Goal: Task Accomplishment & Management: Use online tool/utility

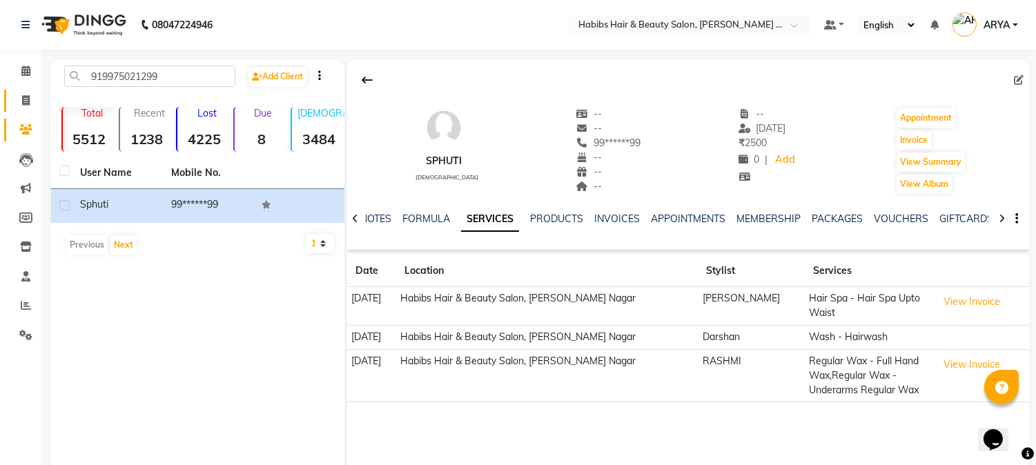
click at [25, 92] on link "Invoice" at bounding box center [20, 101] width 33 height 23
select select "service"
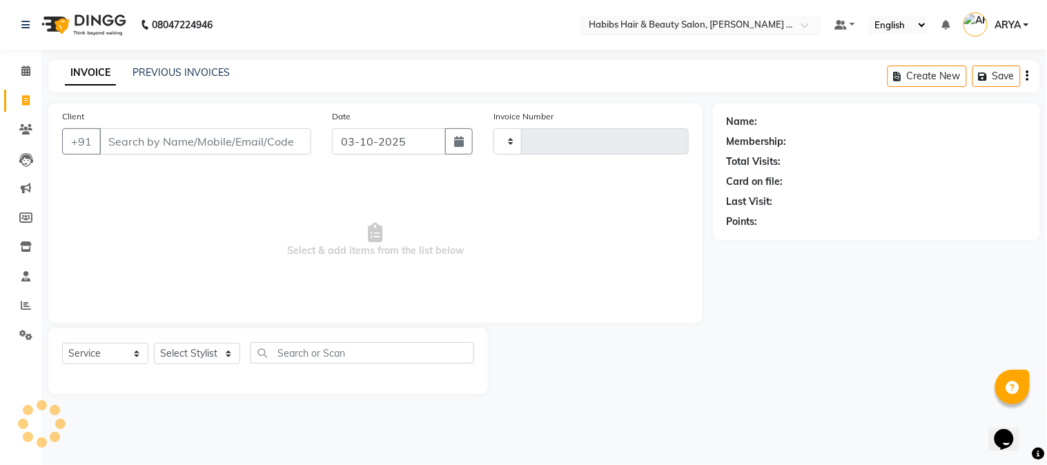
type input "2299"
select select "5039"
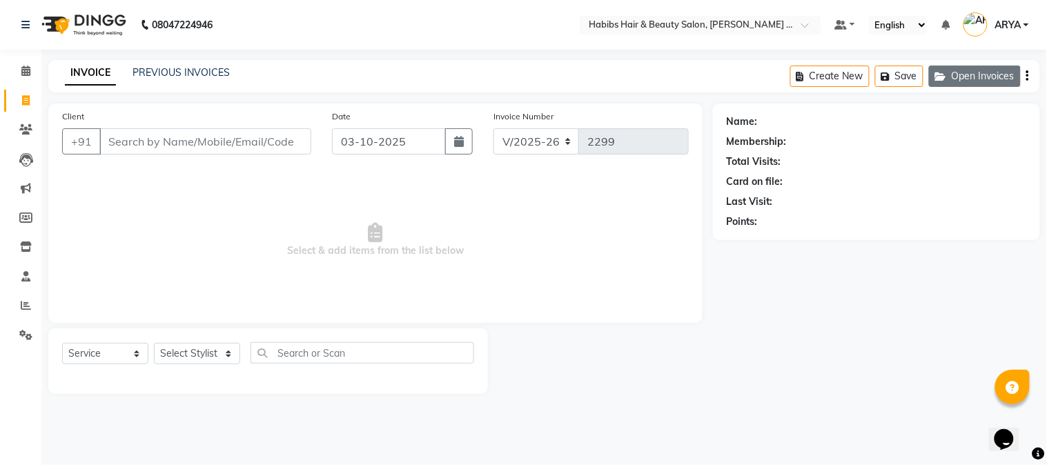
click at [942, 81] on button "Open Invoices" at bounding box center [975, 76] width 92 height 21
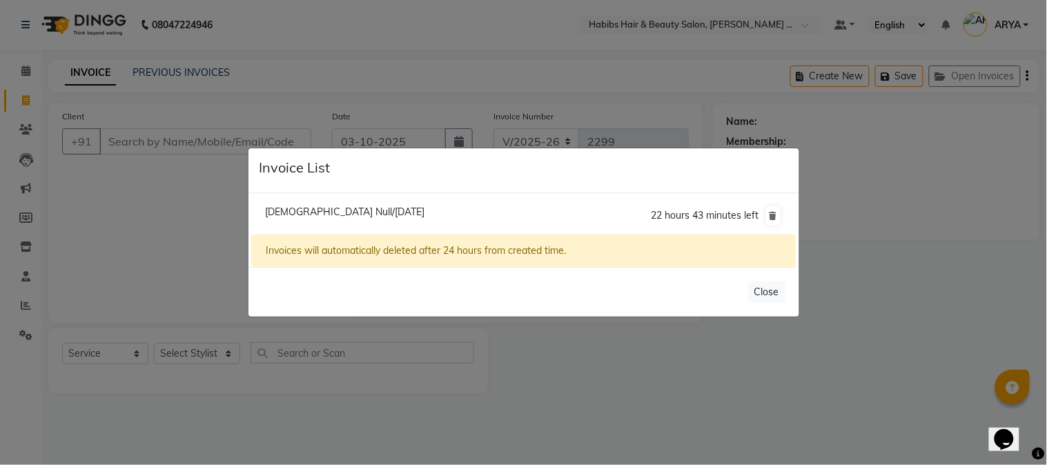
click at [377, 208] on span "[DEMOGRAPHIC_DATA] Null/[DATE]" at bounding box center [344, 212] width 159 height 12
type input "90******89"
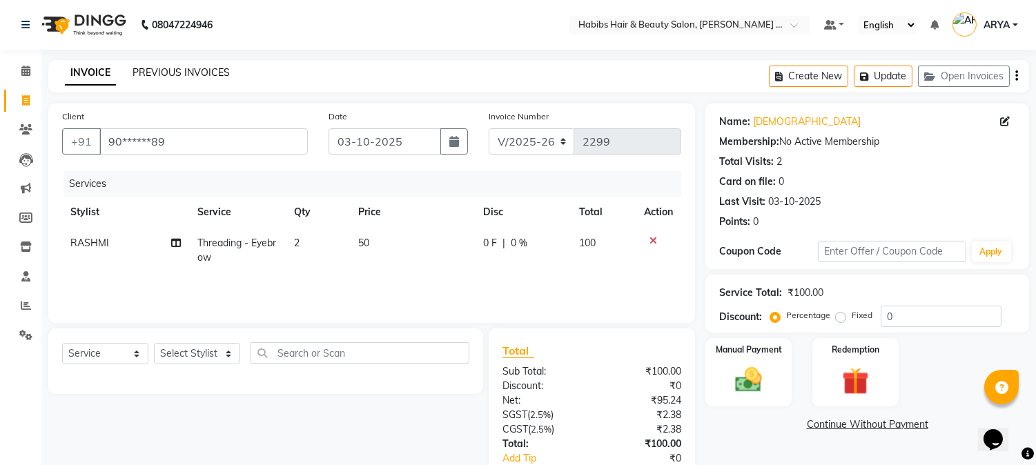
click at [213, 77] on link "PREVIOUS INVOICES" at bounding box center [181, 72] width 97 height 12
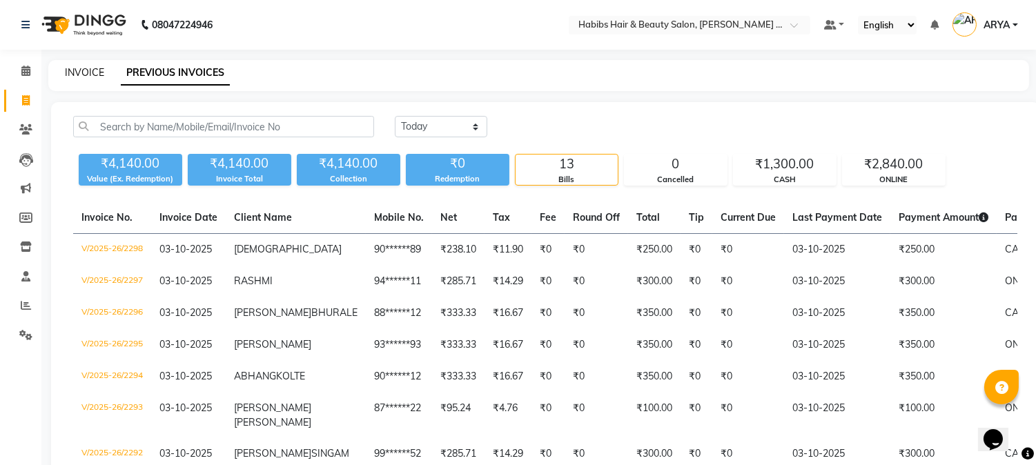
click at [81, 70] on link "INVOICE" at bounding box center [84, 72] width 39 height 12
select select "5039"
select select "service"
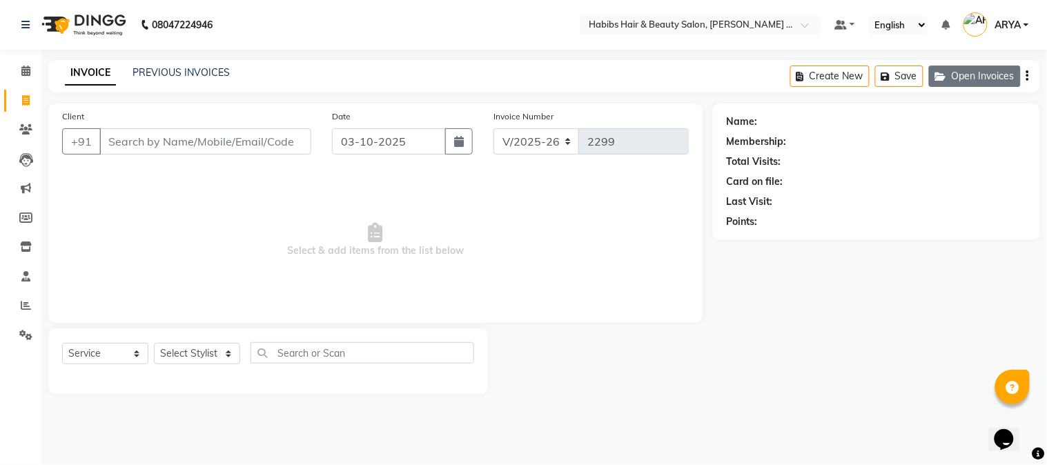
click at [984, 84] on button "Open Invoices" at bounding box center [975, 76] width 92 height 21
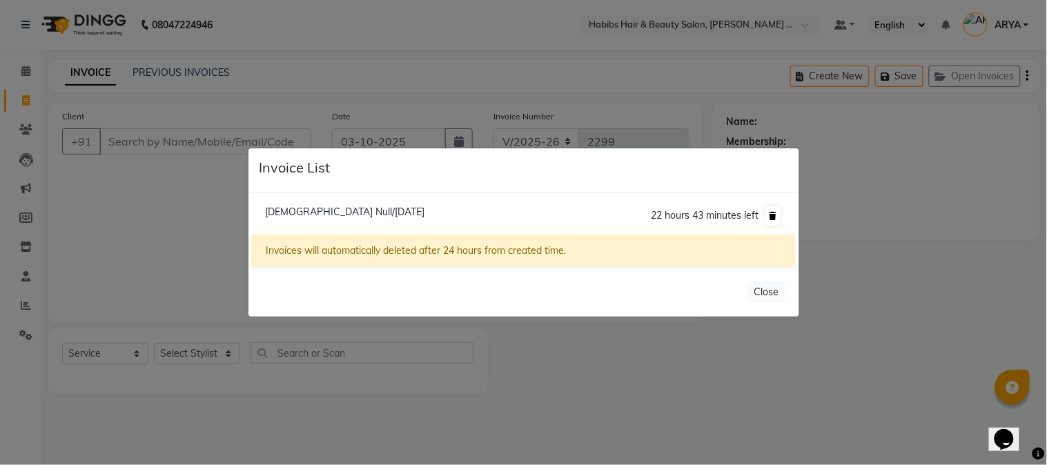
click at [771, 214] on icon at bounding box center [774, 216] width 8 height 8
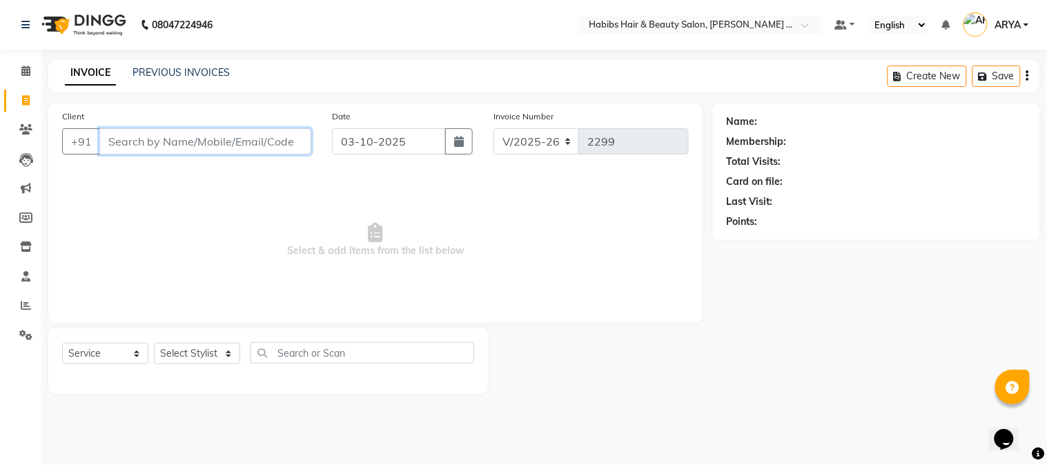
click at [251, 140] on input "Client" at bounding box center [205, 141] width 212 height 26
click at [238, 136] on input "Client" at bounding box center [205, 141] width 212 height 26
type input "9"
type input "9879216691"
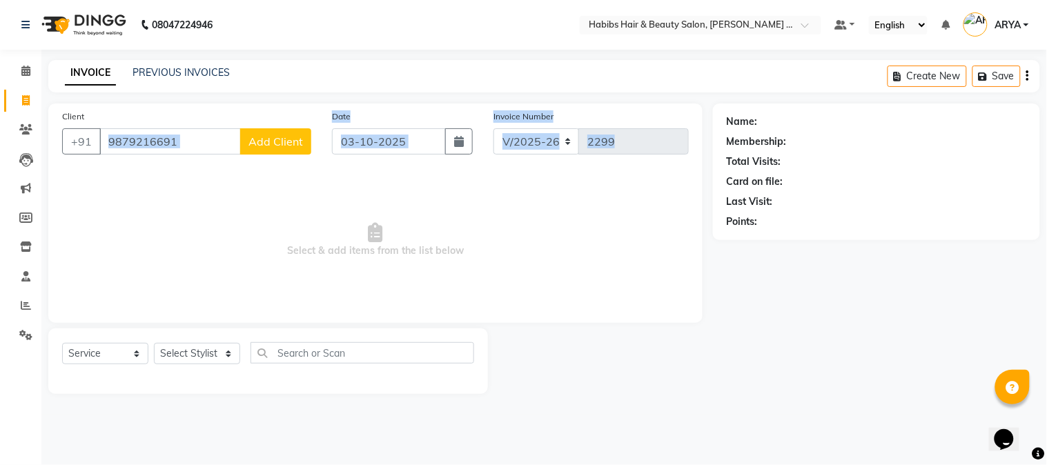
drag, startPoint x: 246, startPoint y: 178, endPoint x: 273, endPoint y: 128, distance: 57.1
click at [273, 128] on div "Client [PHONE_NUMBER] Add Client Date [DATE] Invoice Number V/2025 V/[PHONE_NUM…" at bounding box center [375, 214] width 655 height 220
click at [264, 147] on span "Add Client" at bounding box center [276, 142] width 55 height 14
select select "22"
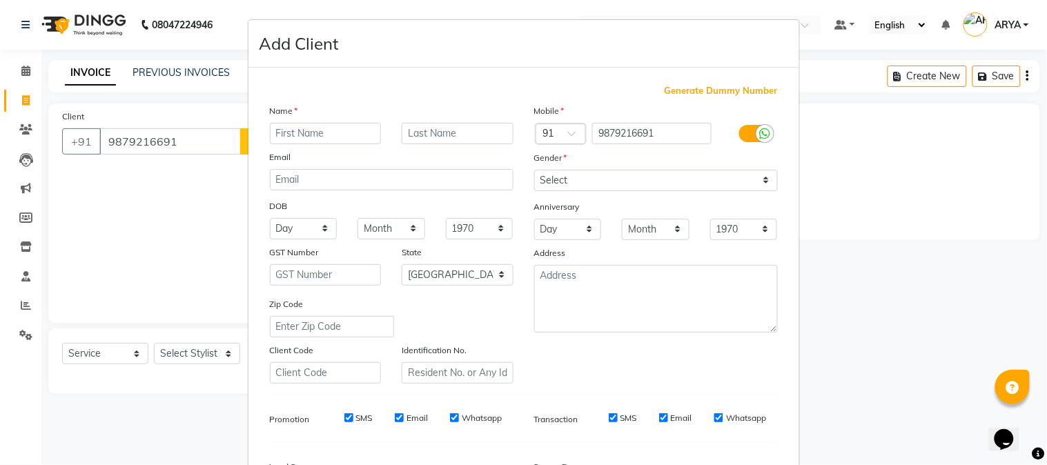
click at [294, 132] on input "text" at bounding box center [326, 133] width 112 height 21
click at [308, 131] on input "text" at bounding box center [326, 133] width 112 height 21
click at [319, 141] on input "text" at bounding box center [326, 133] width 112 height 21
type input "MANISH"
click at [626, 184] on select "Select [DEMOGRAPHIC_DATA] [DEMOGRAPHIC_DATA] Other Prefer Not To Say" at bounding box center [656, 180] width 244 height 21
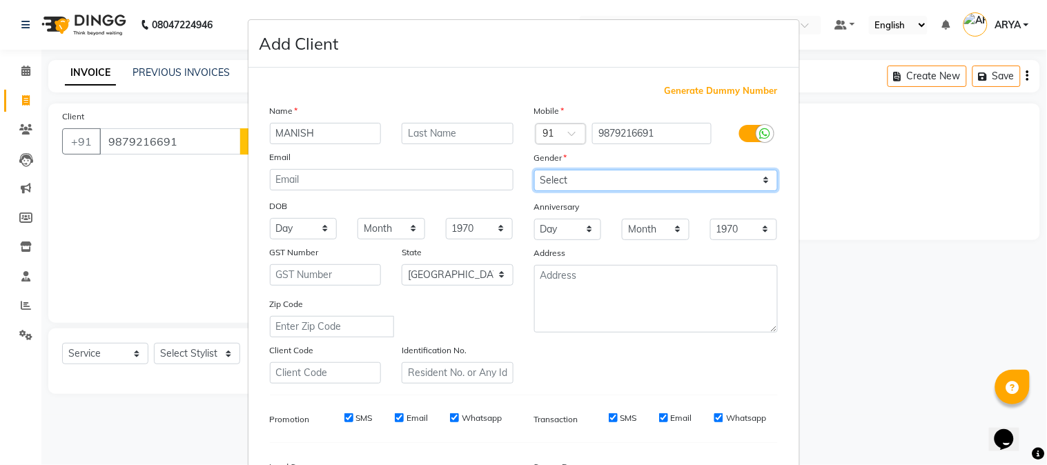
select select "[DEMOGRAPHIC_DATA]"
click at [534, 170] on select "Select [DEMOGRAPHIC_DATA] [DEMOGRAPHIC_DATA] Other Prefer Not To Say" at bounding box center [656, 180] width 244 height 21
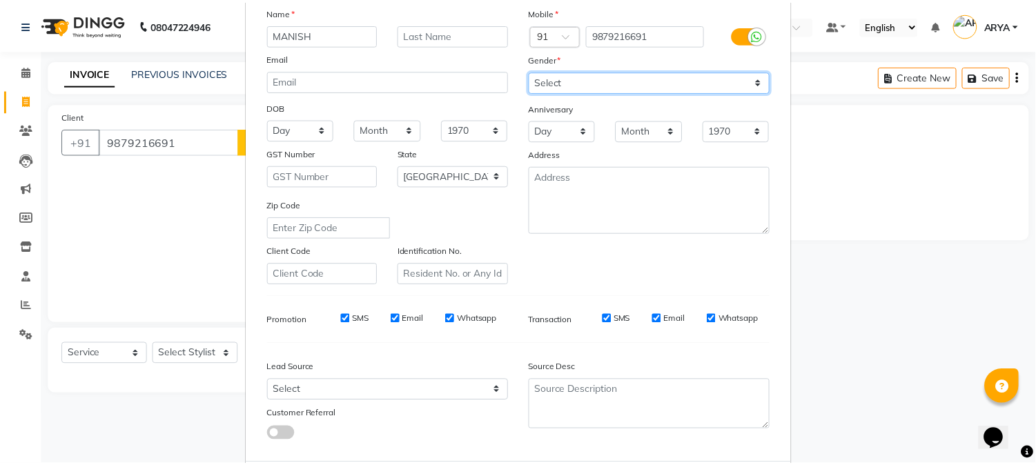
scroll to position [173, 0]
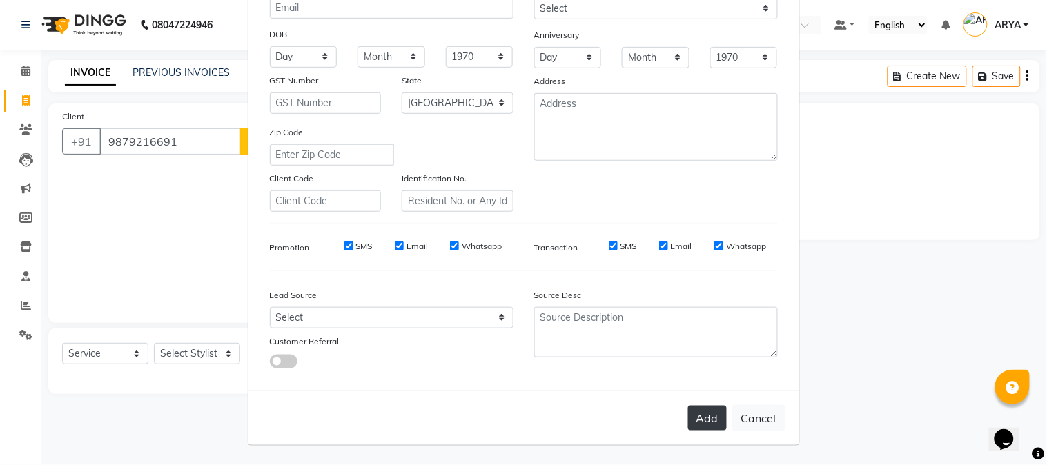
click at [715, 429] on button "Add" at bounding box center [707, 418] width 39 height 25
type input "98******91"
select select
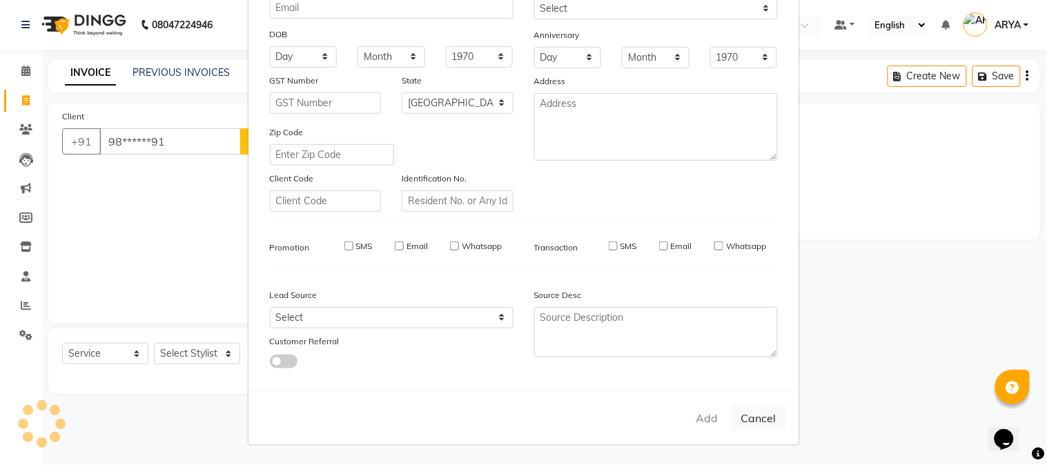
select select "null"
select select
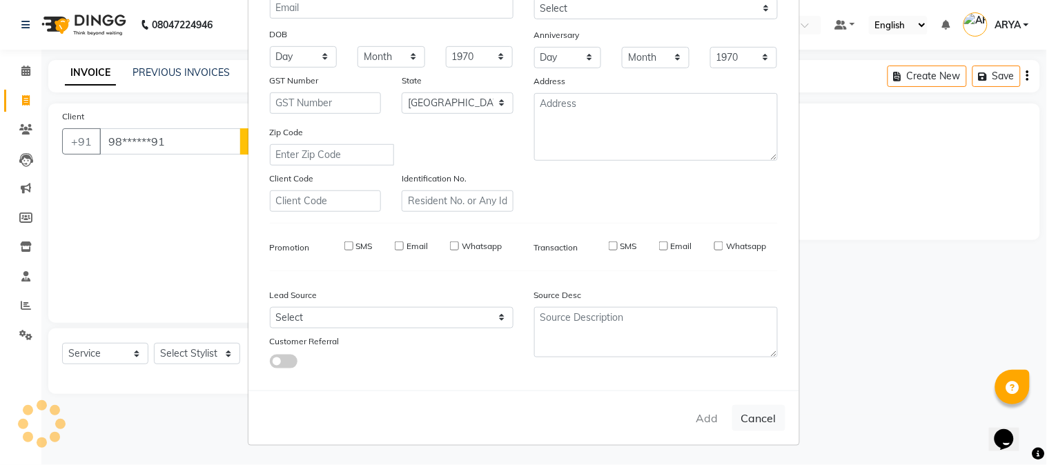
checkbox input "false"
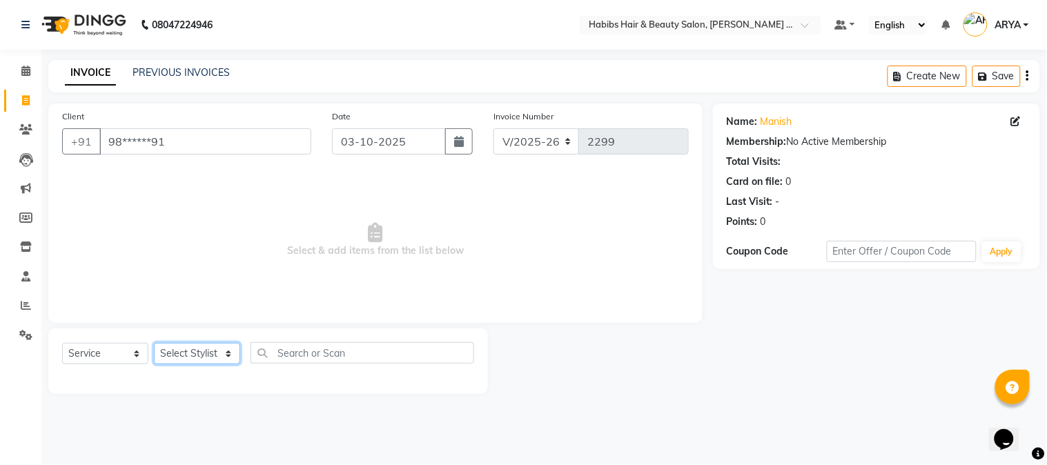
click at [206, 360] on select "Select Stylist Admin [PERSON_NAME] Darshan [PERSON_NAME] [PERSON_NAME] RASHMI […" at bounding box center [197, 353] width 86 height 21
click at [485, 261] on span "Select & add items from the list below" at bounding box center [375, 240] width 627 height 138
click at [214, 360] on select "Select Stylist Admin [PERSON_NAME] Darshan [PERSON_NAME] [PERSON_NAME] RASHMI […" at bounding box center [197, 353] width 86 height 21
select select "32088"
click at [154, 344] on select "Select Stylist Admin [PERSON_NAME] Darshan [PERSON_NAME] [PERSON_NAME] RASHMI […" at bounding box center [197, 353] width 86 height 21
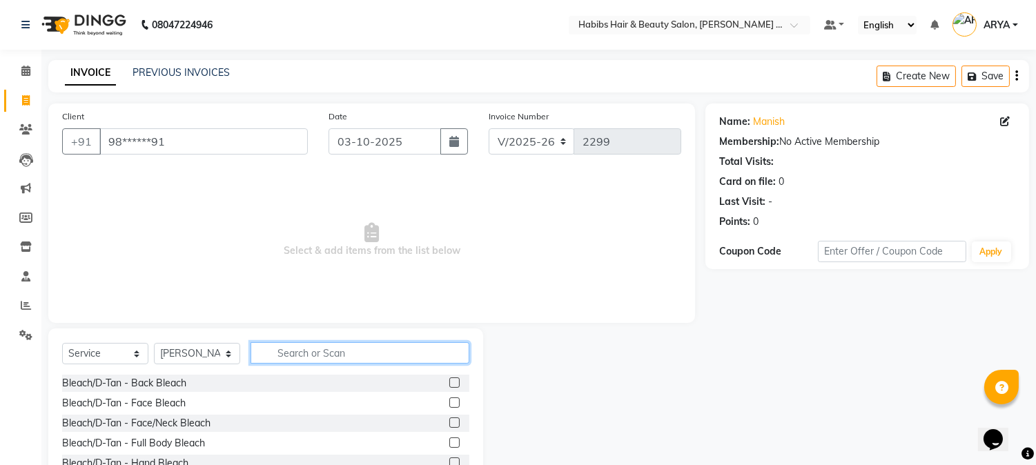
click at [280, 350] on input "text" at bounding box center [360, 352] width 219 height 21
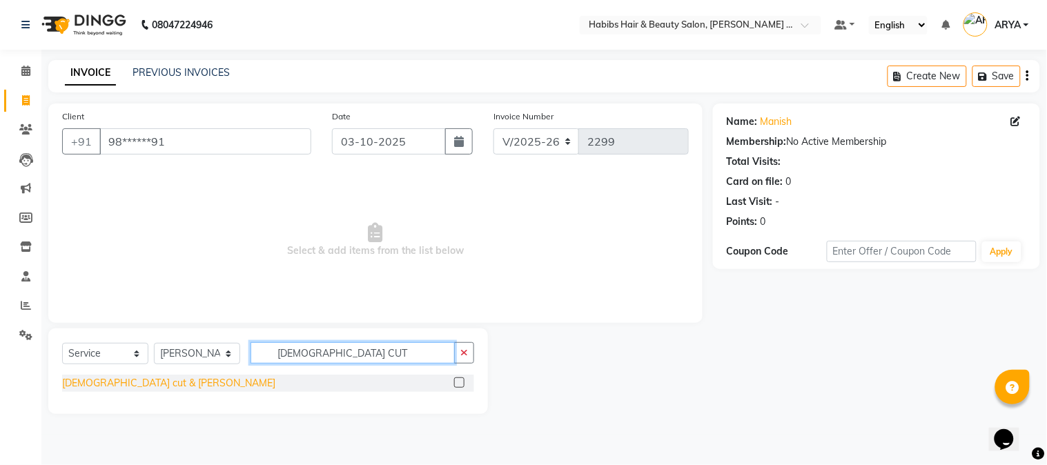
type input "[DEMOGRAPHIC_DATA] CUT"
click at [90, 381] on div "[DEMOGRAPHIC_DATA] cut & [PERSON_NAME]" at bounding box center [168, 383] width 213 height 14
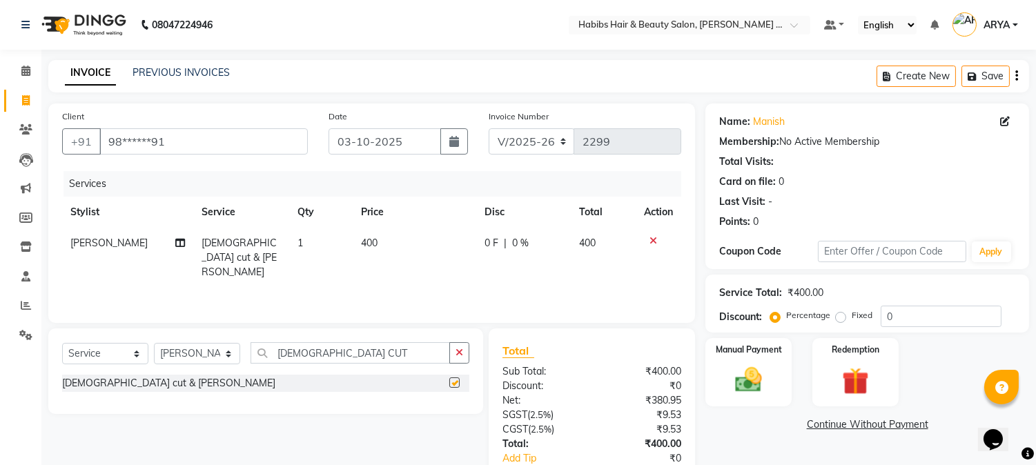
checkbox input "false"
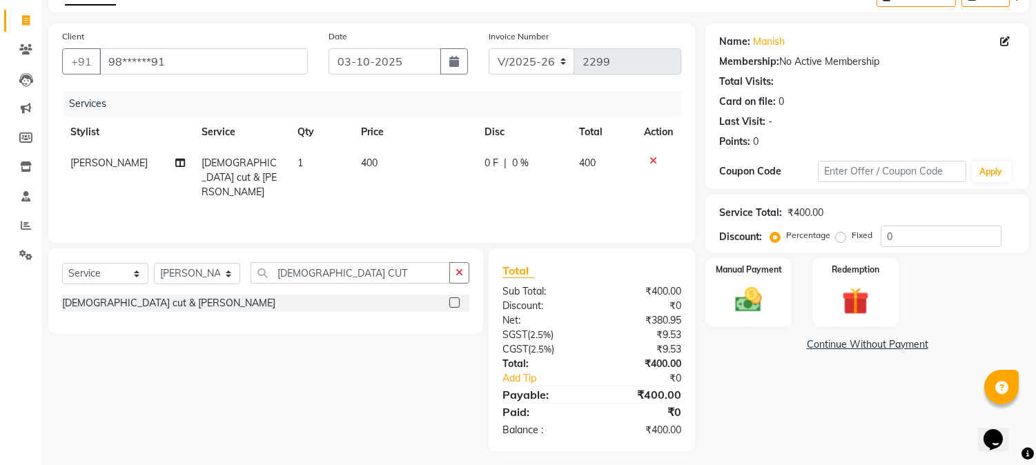
scroll to position [86, 0]
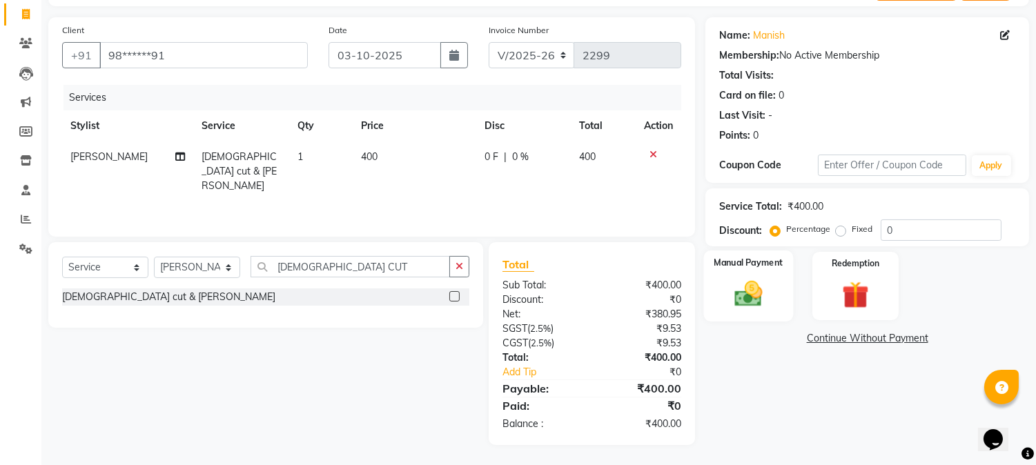
click at [739, 289] on img at bounding box center [749, 294] width 46 height 32
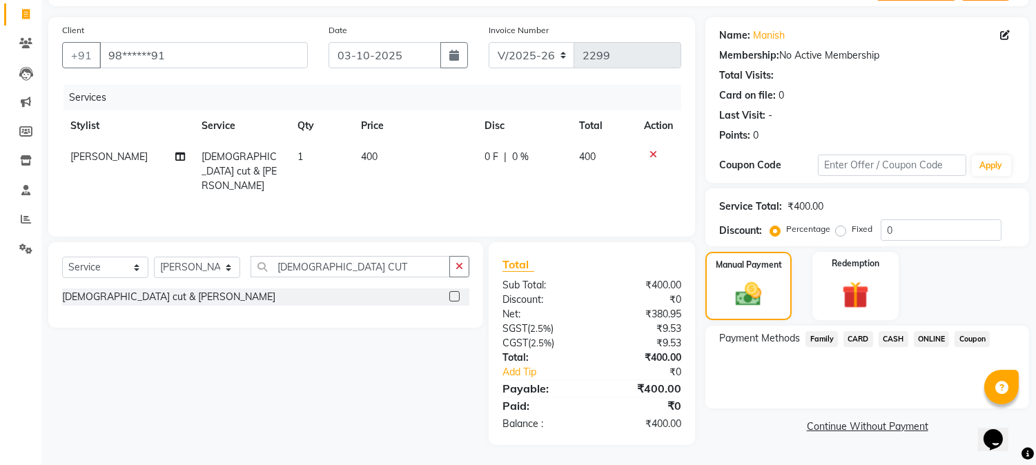
click at [925, 340] on span "ONLINE" at bounding box center [932, 339] width 36 height 16
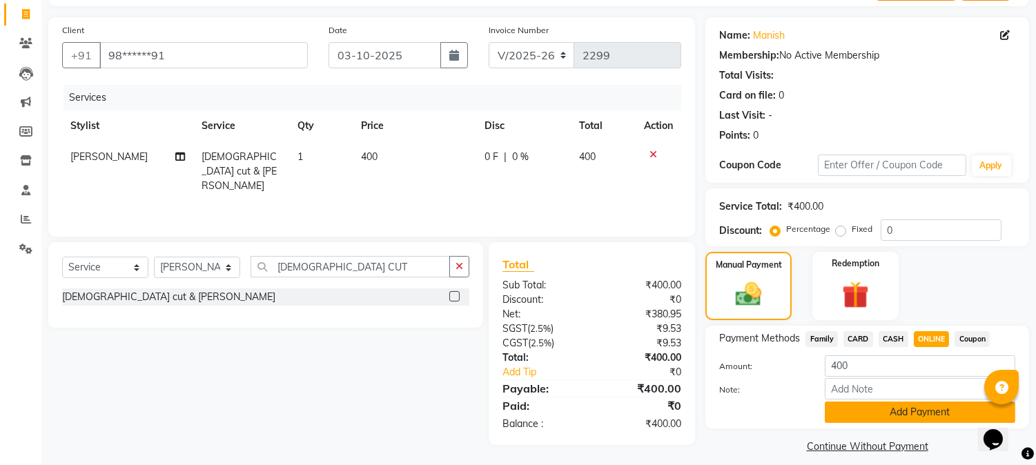
click at [909, 409] on button "Add Payment" at bounding box center [920, 412] width 191 height 21
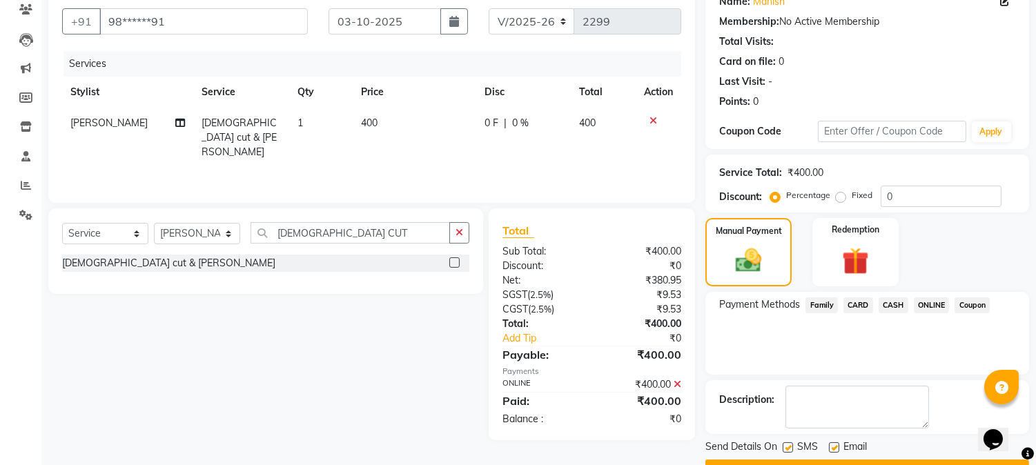
scroll to position [155, 0]
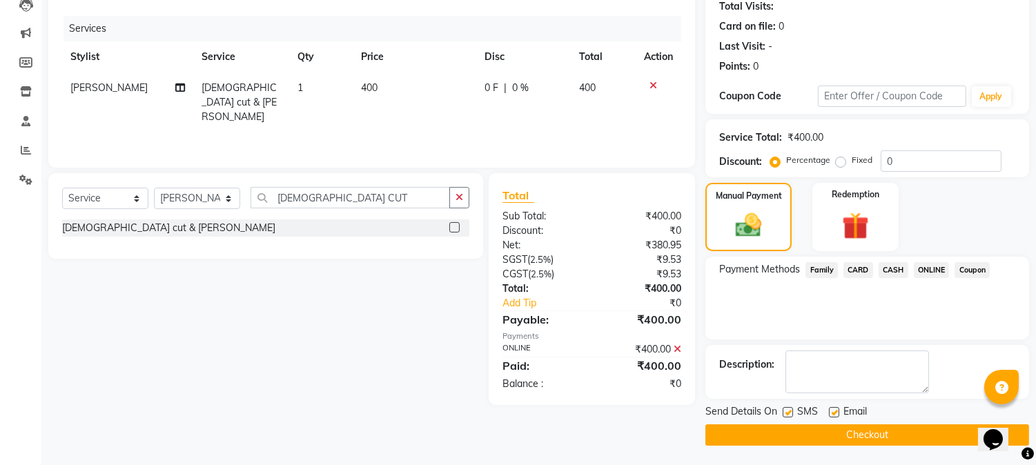
click at [873, 438] on button "Checkout" at bounding box center [868, 435] width 324 height 21
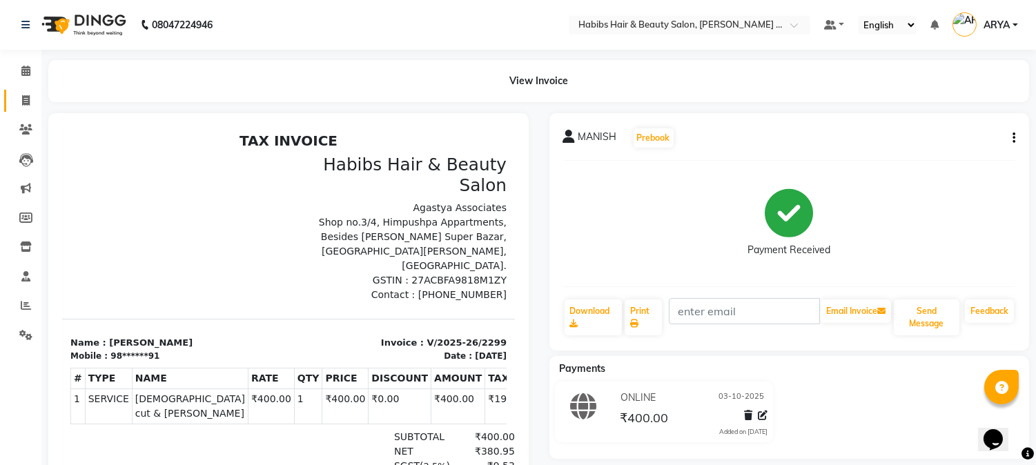
click at [23, 108] on link "Invoice" at bounding box center [20, 101] width 33 height 23
select select "5039"
select select "service"
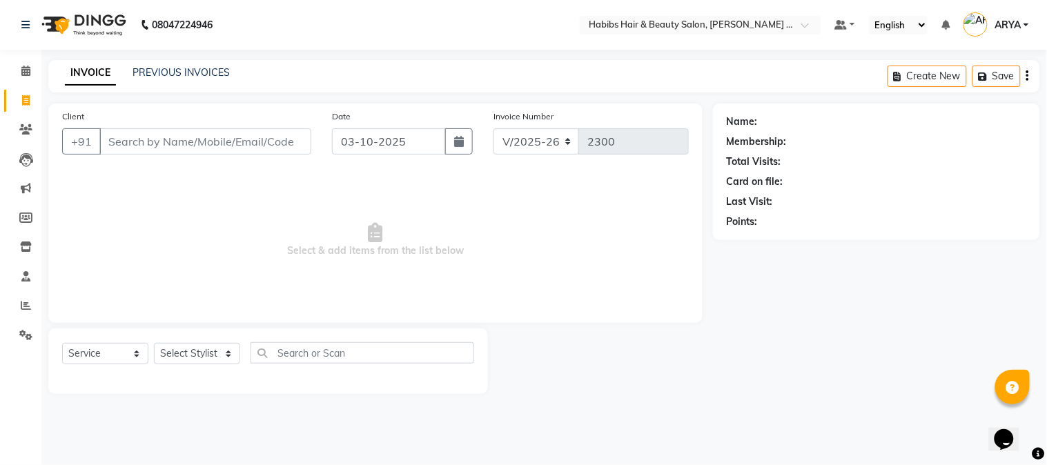
click at [131, 134] on input "Client" at bounding box center [205, 141] width 212 height 26
type input "9"
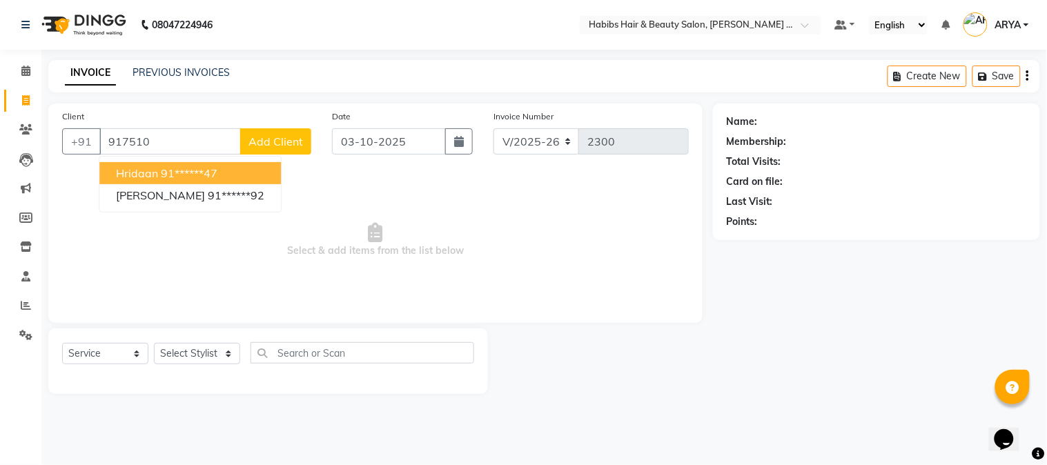
click at [166, 169] on ngb-highlight "91******47" at bounding box center [189, 173] width 57 height 14
type input "91******47"
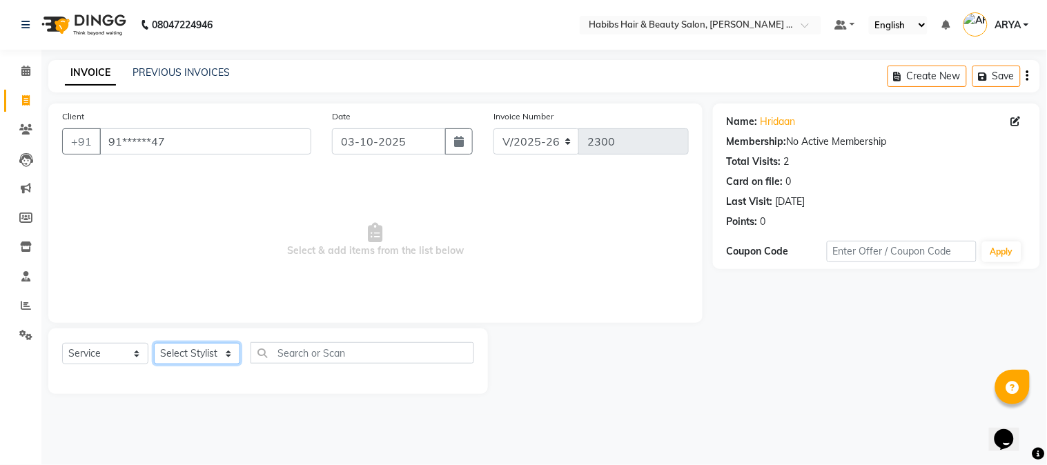
click at [193, 349] on select "Select Stylist Admin [PERSON_NAME] Darshan [PERSON_NAME] [PERSON_NAME] RASHMI […" at bounding box center [197, 353] width 86 height 21
select select "90625"
click at [154, 344] on select "Select Stylist Admin [PERSON_NAME] Darshan [PERSON_NAME] [PERSON_NAME] RASHMI […" at bounding box center [197, 353] width 86 height 21
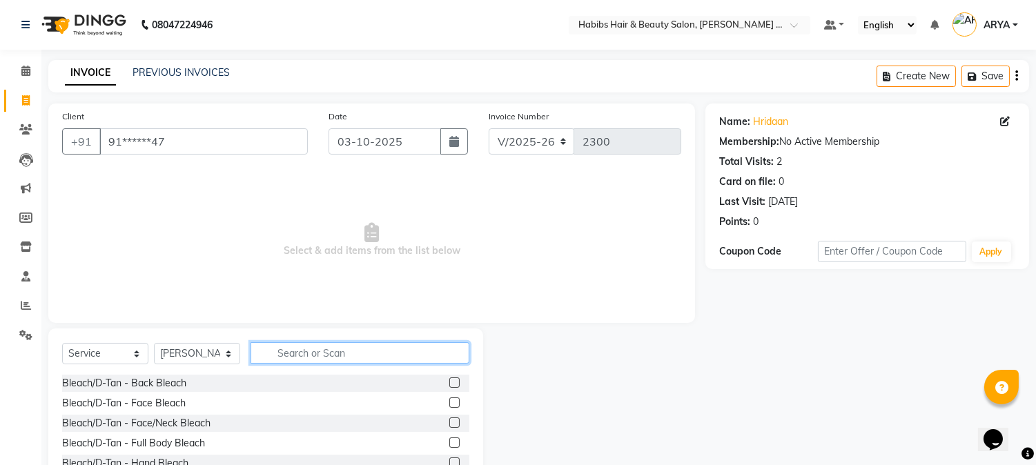
click at [336, 350] on input "text" at bounding box center [360, 352] width 219 height 21
click at [333, 354] on input "text" at bounding box center [360, 352] width 219 height 21
click at [307, 352] on input "text" at bounding box center [360, 352] width 219 height 21
type input "HAIR CUT"
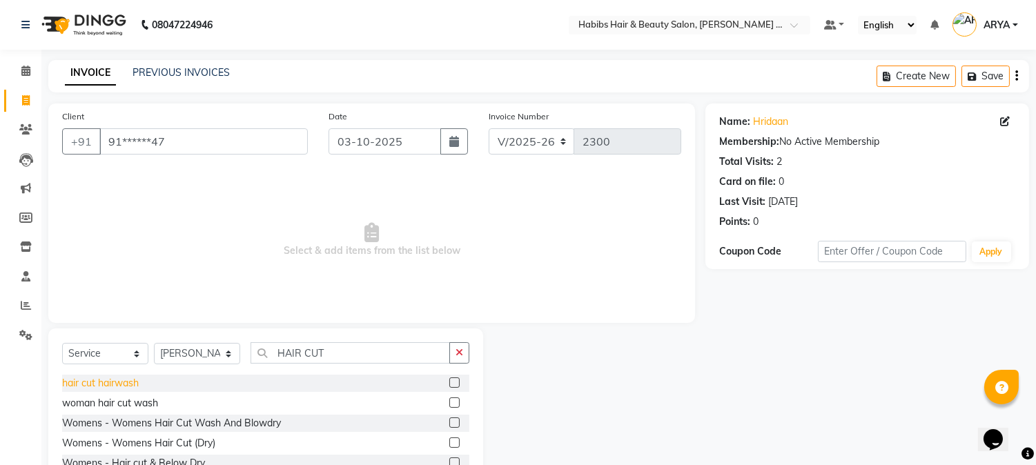
click at [104, 383] on div "hair cut hairwash" at bounding box center [100, 383] width 77 height 14
checkbox input "false"
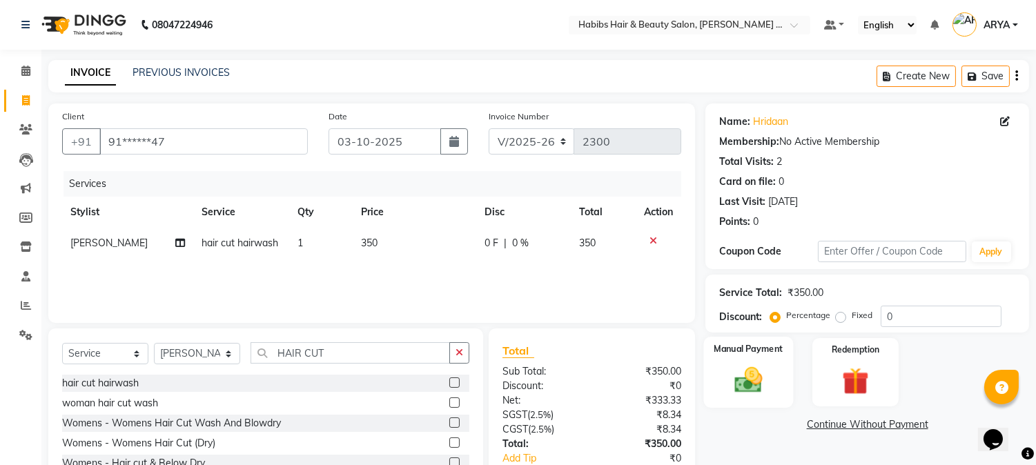
click at [739, 360] on div "Manual Payment" at bounding box center [749, 372] width 90 height 70
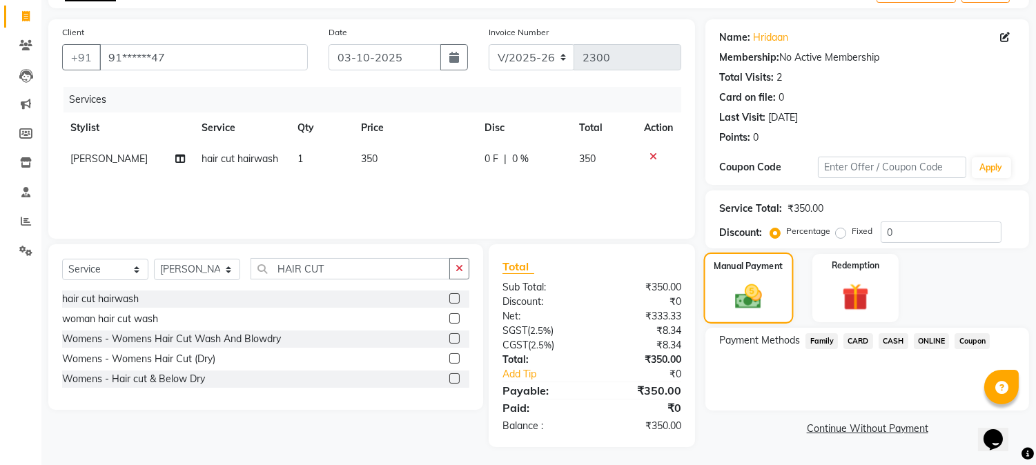
scroll to position [86, 0]
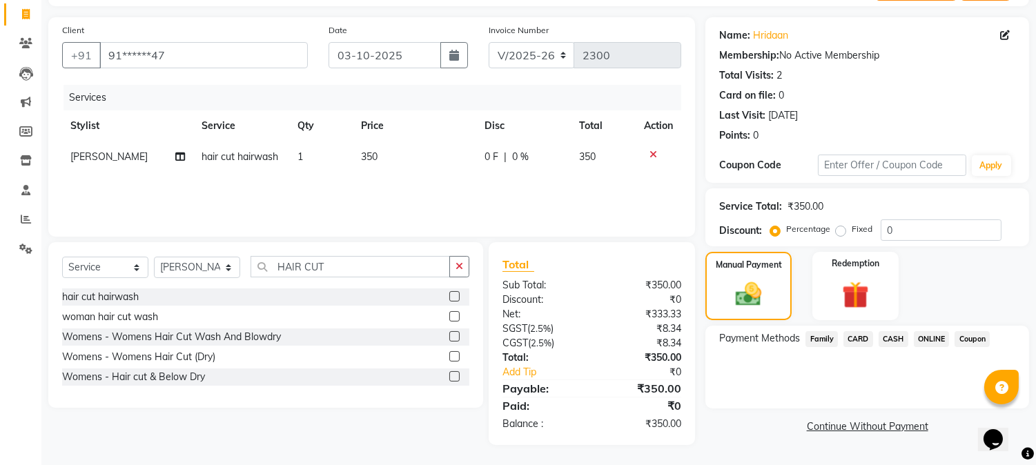
click at [891, 334] on span "CASH" at bounding box center [894, 339] width 30 height 16
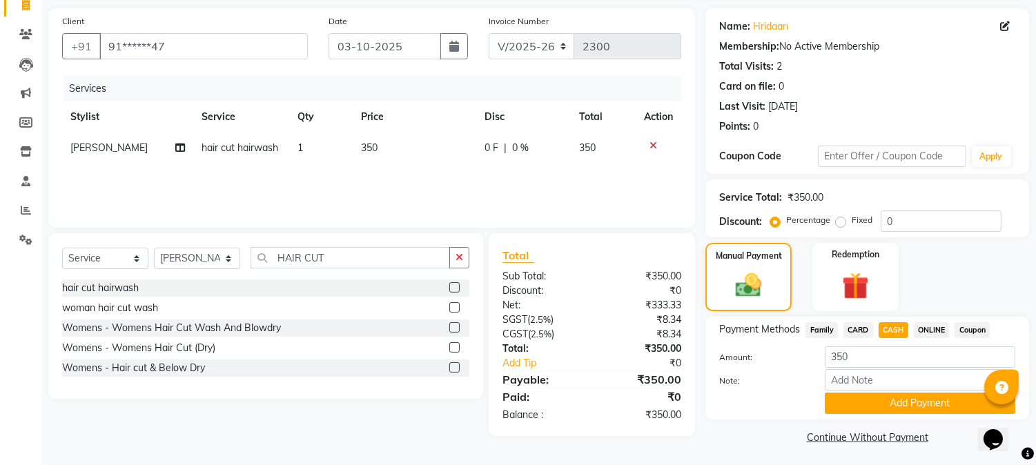
scroll to position [98, 0]
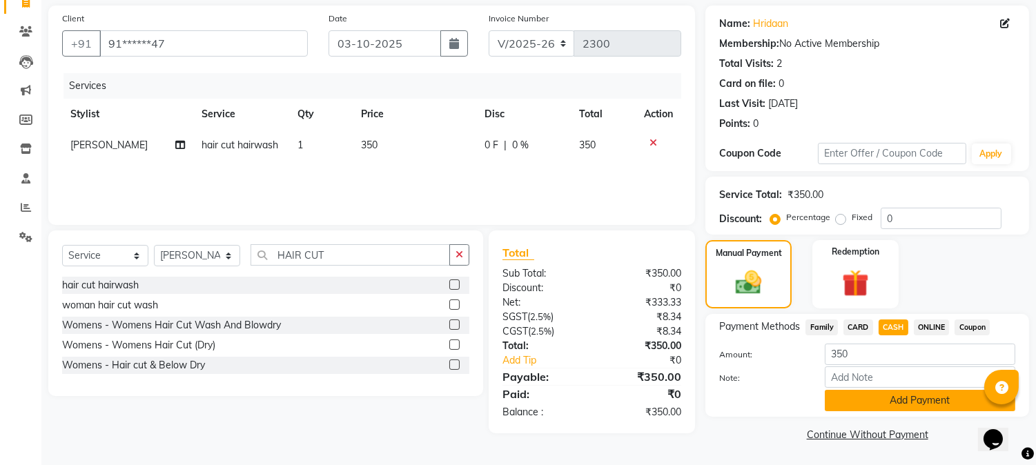
click at [913, 395] on button "Add Payment" at bounding box center [920, 400] width 191 height 21
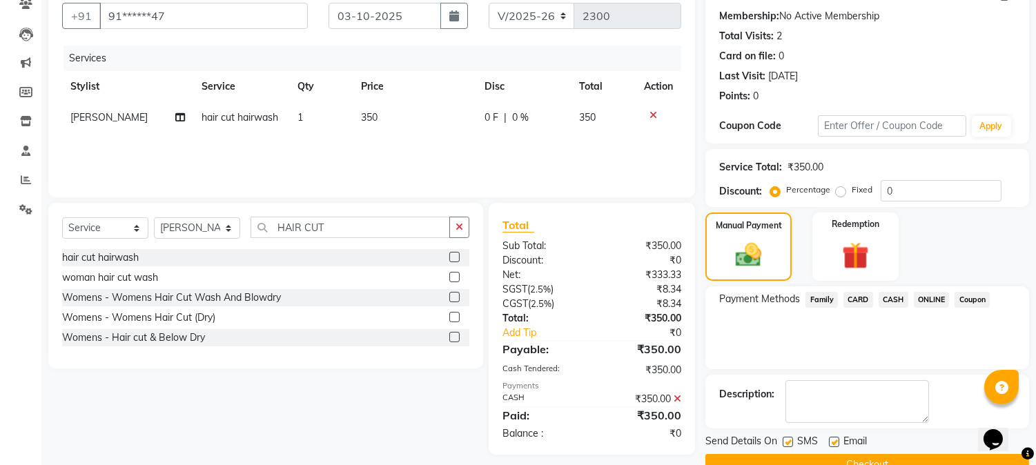
scroll to position [155, 0]
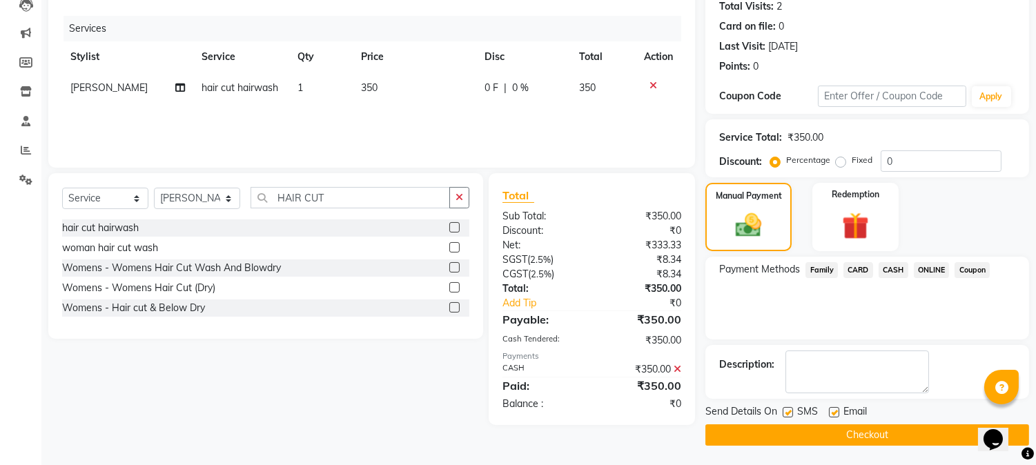
click at [888, 429] on button "Checkout" at bounding box center [868, 435] width 324 height 21
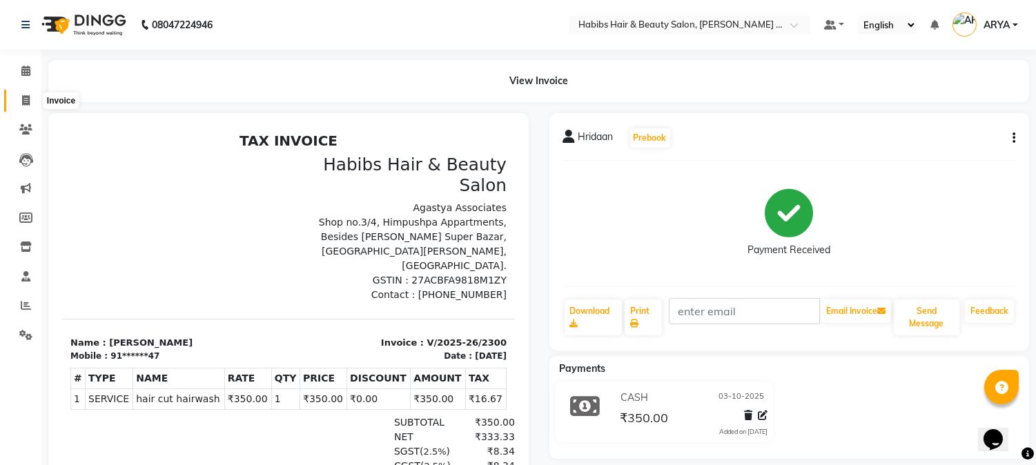
click at [26, 95] on icon at bounding box center [26, 100] width 8 height 10
select select "5039"
select select "service"
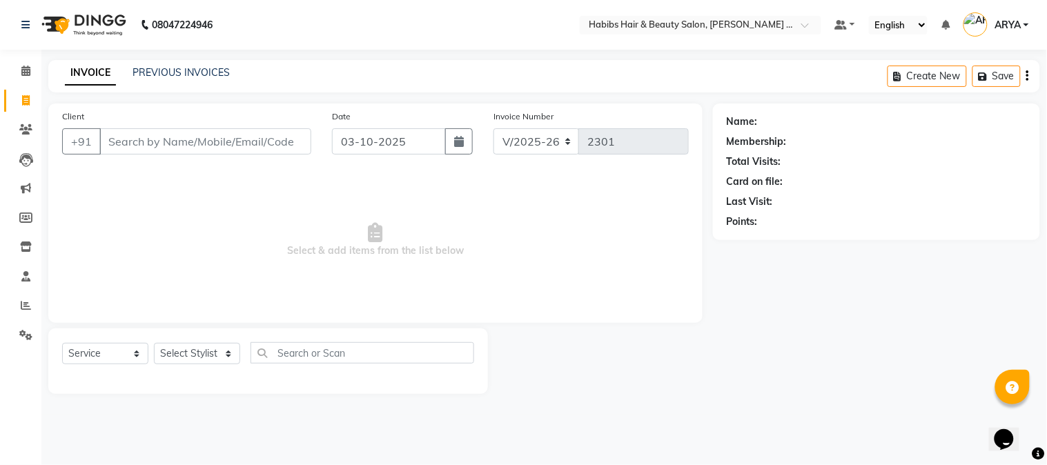
click at [218, 138] on input "Client" at bounding box center [205, 141] width 212 height 26
click at [262, 147] on input "Client" at bounding box center [205, 141] width 212 height 26
click at [226, 133] on input "Client" at bounding box center [205, 141] width 212 height 26
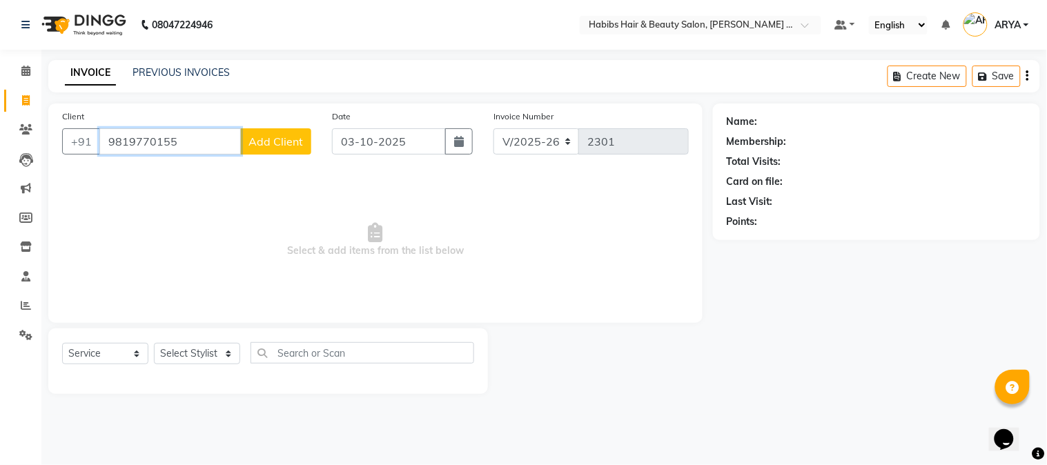
type input "9819770155"
click at [272, 143] on span "Add Client" at bounding box center [276, 142] width 55 height 14
select select "22"
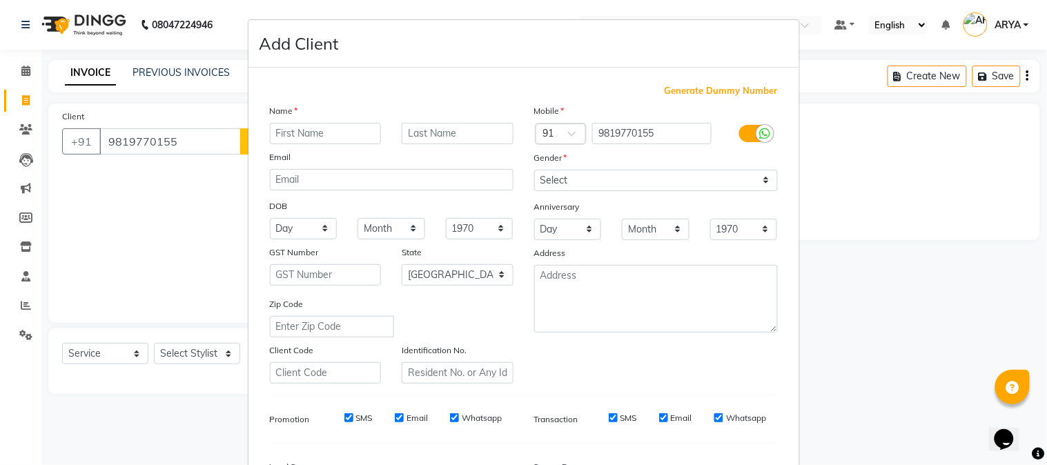
click at [289, 128] on input "text" at bounding box center [326, 133] width 112 height 21
type input "GAURAV"
click at [560, 175] on select "Select [DEMOGRAPHIC_DATA] [DEMOGRAPHIC_DATA] Other Prefer Not To Say" at bounding box center [656, 180] width 244 height 21
select select "[DEMOGRAPHIC_DATA]"
click at [534, 170] on select "Select [DEMOGRAPHIC_DATA] [DEMOGRAPHIC_DATA] Other Prefer Not To Say" at bounding box center [656, 180] width 244 height 21
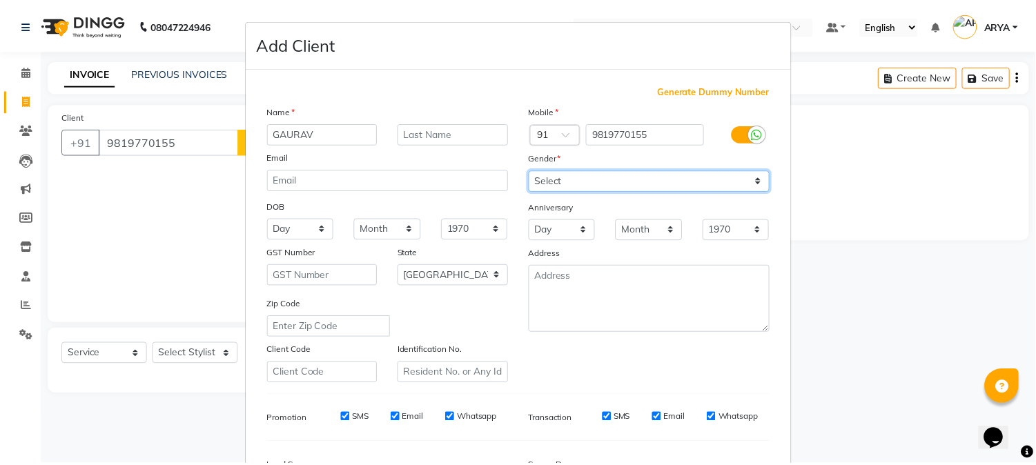
scroll to position [173, 0]
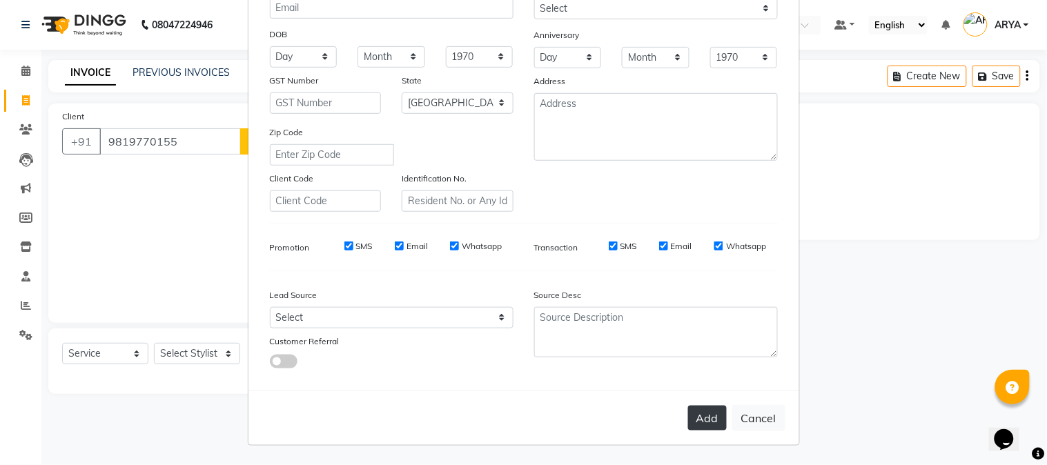
click at [694, 418] on button "Add" at bounding box center [707, 418] width 39 height 25
type input "98******55"
select select
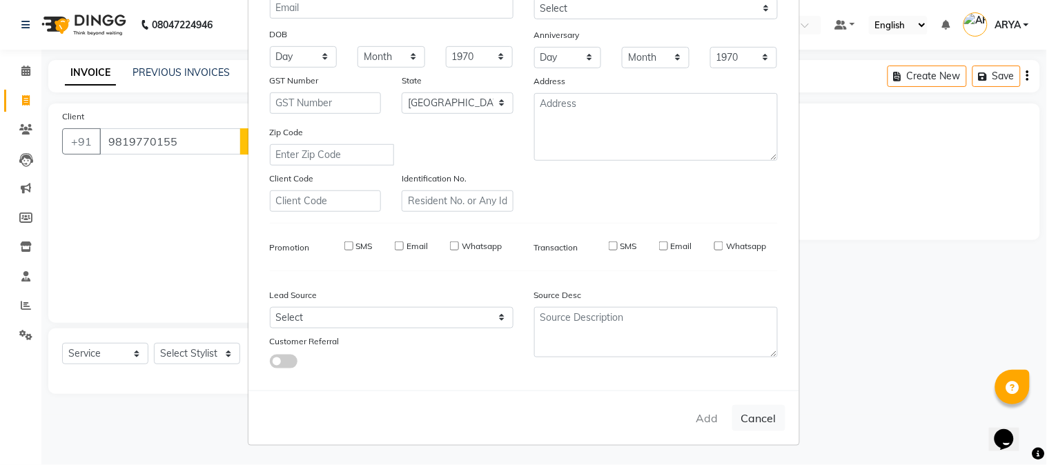
select select "null"
select select
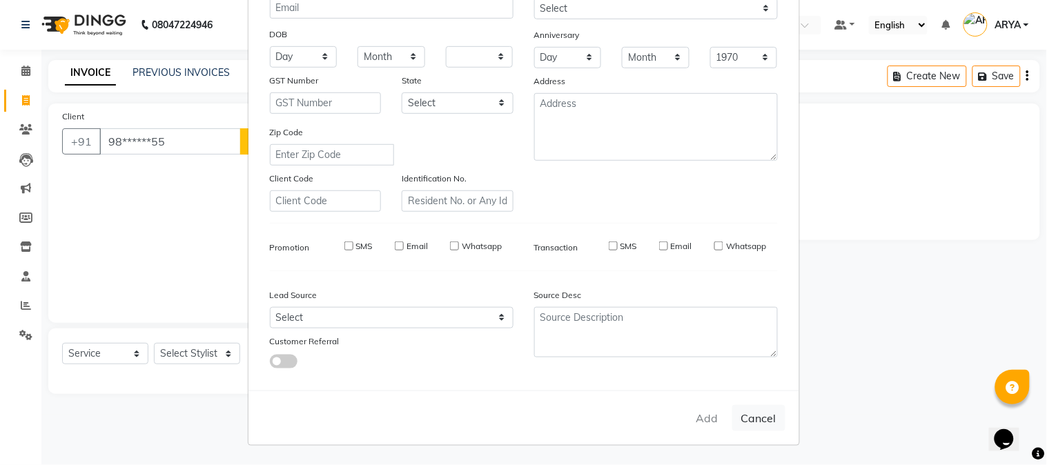
checkbox input "false"
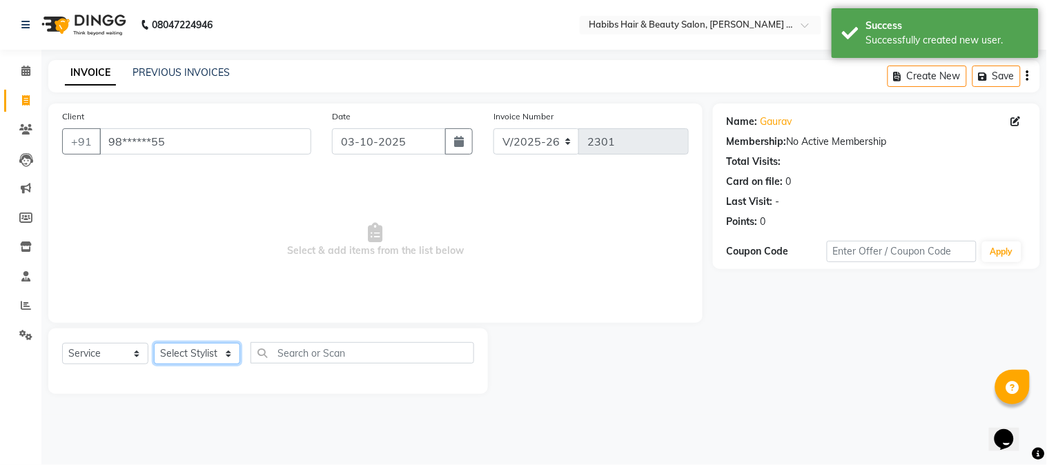
click at [196, 349] on select "Select Stylist Admin [PERSON_NAME] Darshan [PERSON_NAME] [PERSON_NAME] RASHMI […" at bounding box center [197, 353] width 86 height 21
select select "90626"
click at [154, 344] on select "Select Stylist Admin [PERSON_NAME] Darshan [PERSON_NAME] [PERSON_NAME] RASHMI […" at bounding box center [197, 353] width 86 height 21
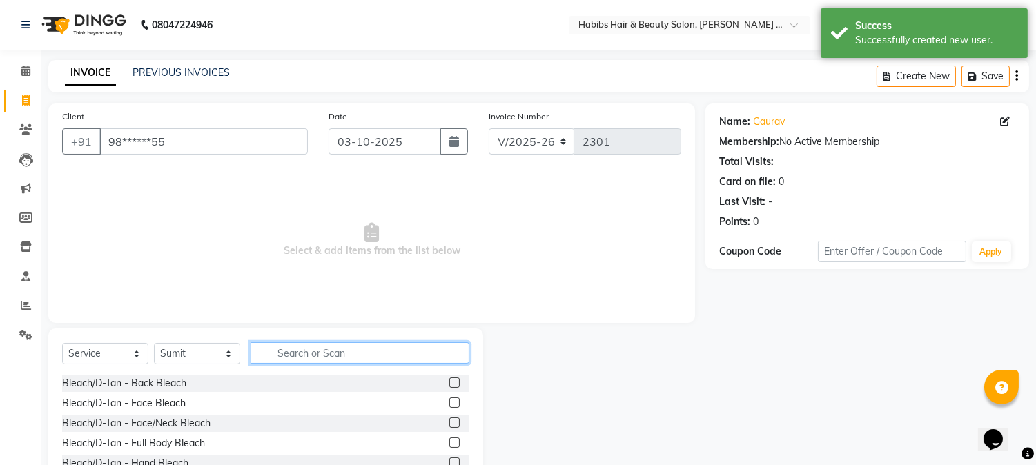
click at [368, 351] on input "text" at bounding box center [360, 352] width 219 height 21
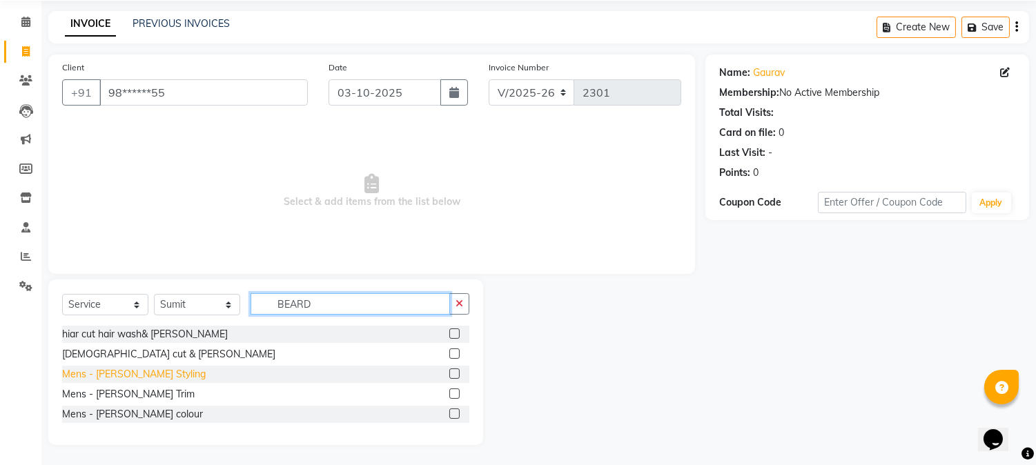
scroll to position [50, 0]
type input "BEARD"
click at [142, 375] on div "Mens - [PERSON_NAME] Styling" at bounding box center [134, 374] width 144 height 14
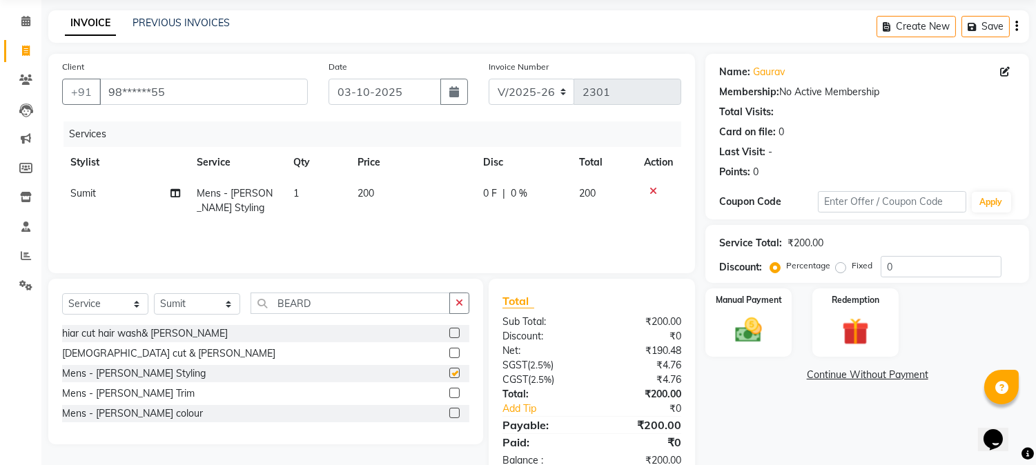
checkbox input "false"
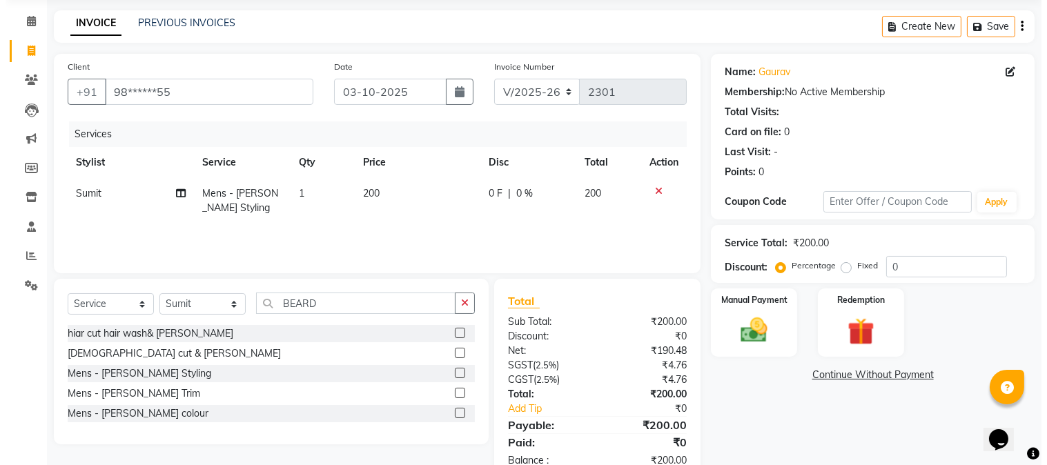
scroll to position [0, 0]
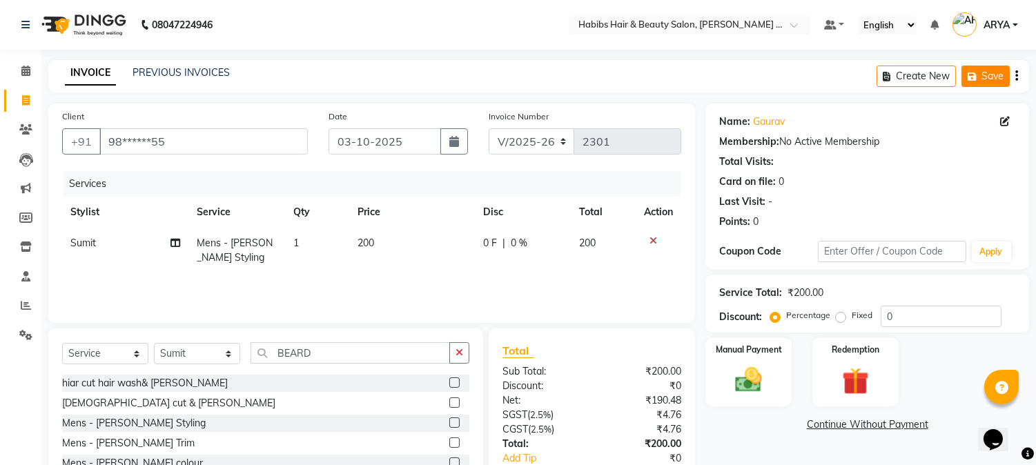
click at [984, 69] on button "Save" at bounding box center [986, 76] width 48 height 21
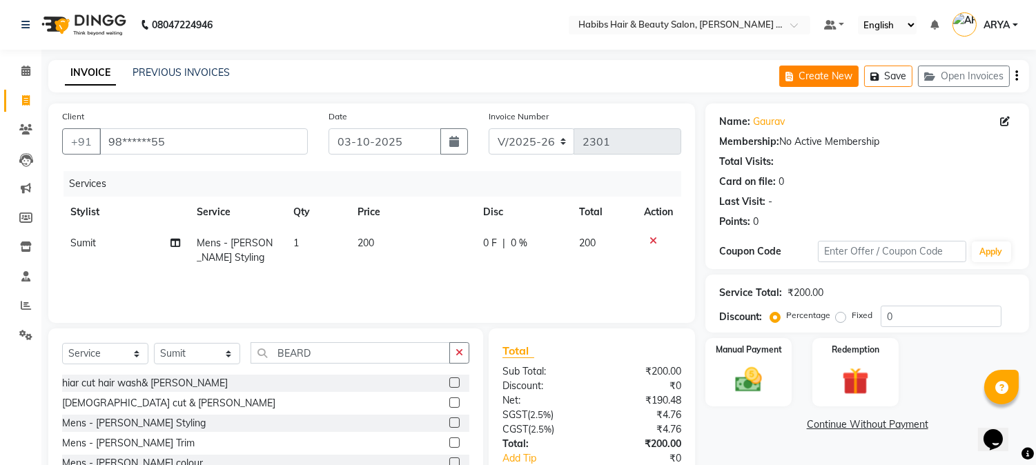
click at [840, 70] on button "Create New" at bounding box center [818, 76] width 79 height 21
select select "5039"
select select "service"
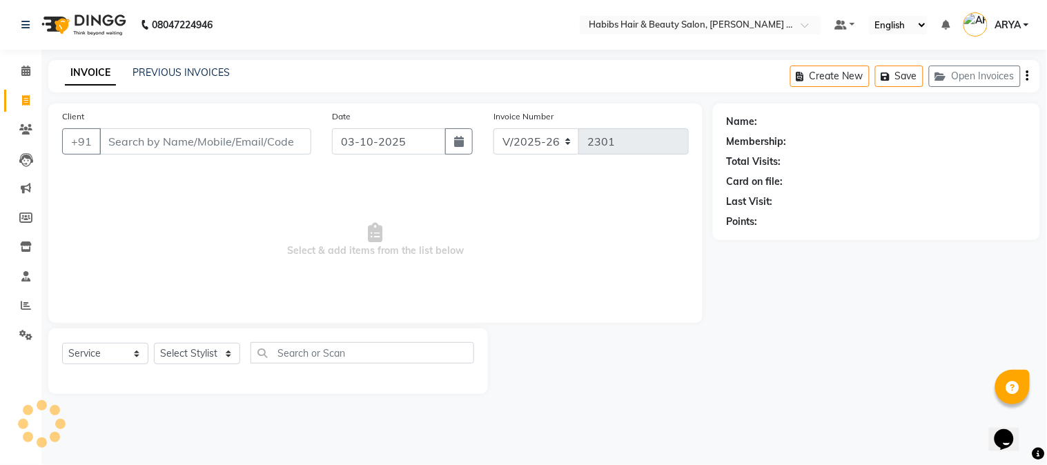
click at [251, 146] on input "Client" at bounding box center [205, 141] width 212 height 26
type input "8149914112"
click at [267, 144] on span "Add Client" at bounding box center [276, 142] width 55 height 14
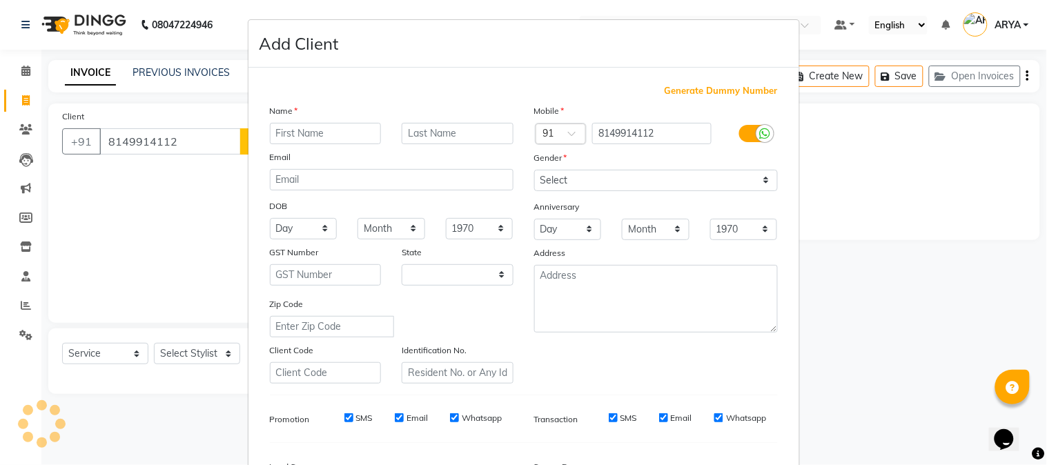
select select "22"
click at [292, 131] on input "text" at bounding box center [326, 133] width 112 height 21
type input "[DEMOGRAPHIC_DATA]"
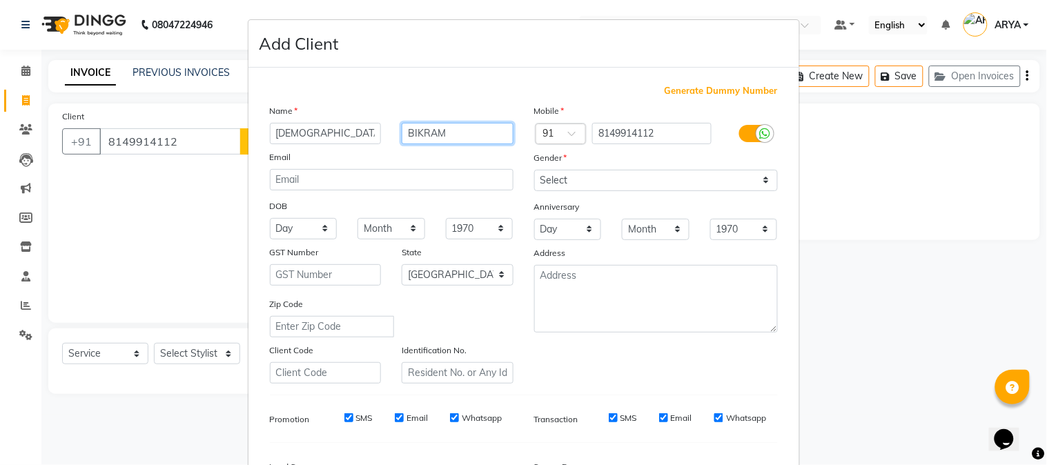
type input "BIKRAM"
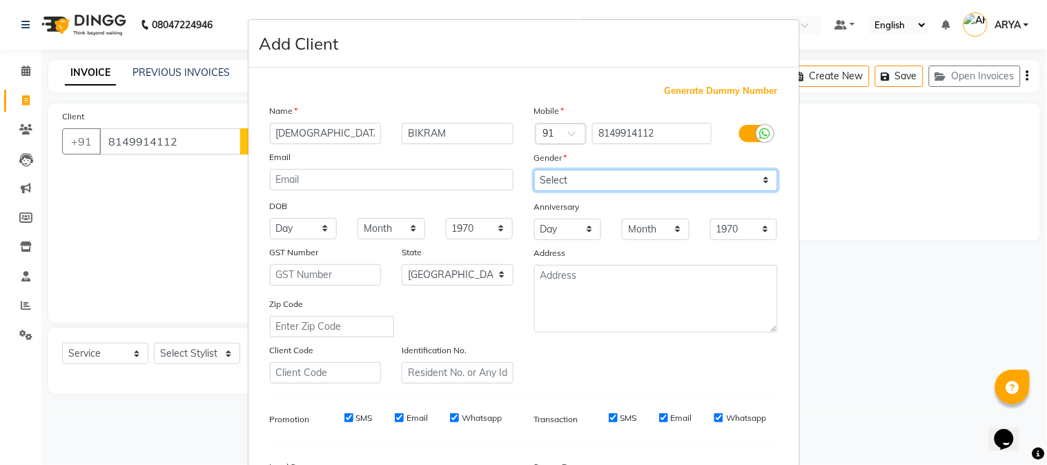
click at [627, 180] on select "Select [DEMOGRAPHIC_DATA] [DEMOGRAPHIC_DATA] Other Prefer Not To Say" at bounding box center [656, 180] width 244 height 21
select select "[DEMOGRAPHIC_DATA]"
click at [534, 170] on select "Select [DEMOGRAPHIC_DATA] [DEMOGRAPHIC_DATA] Other Prefer Not To Say" at bounding box center [656, 180] width 244 height 21
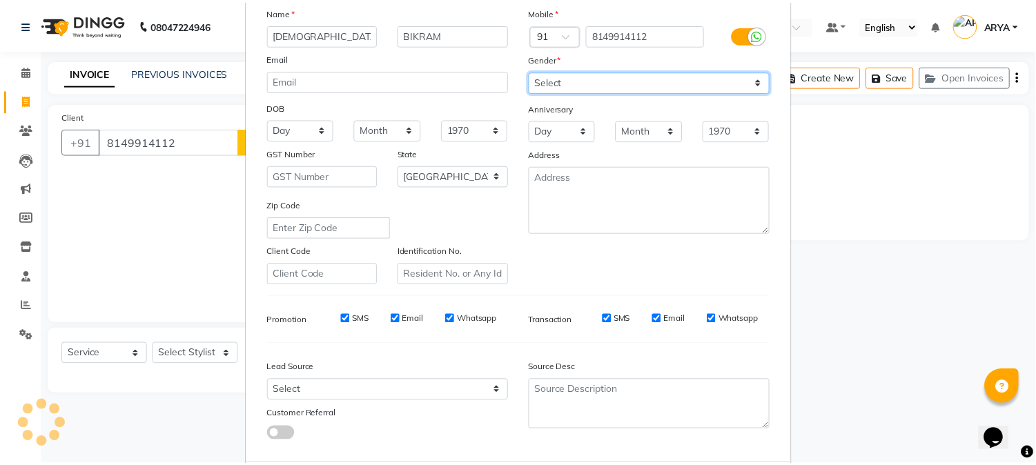
scroll to position [173, 0]
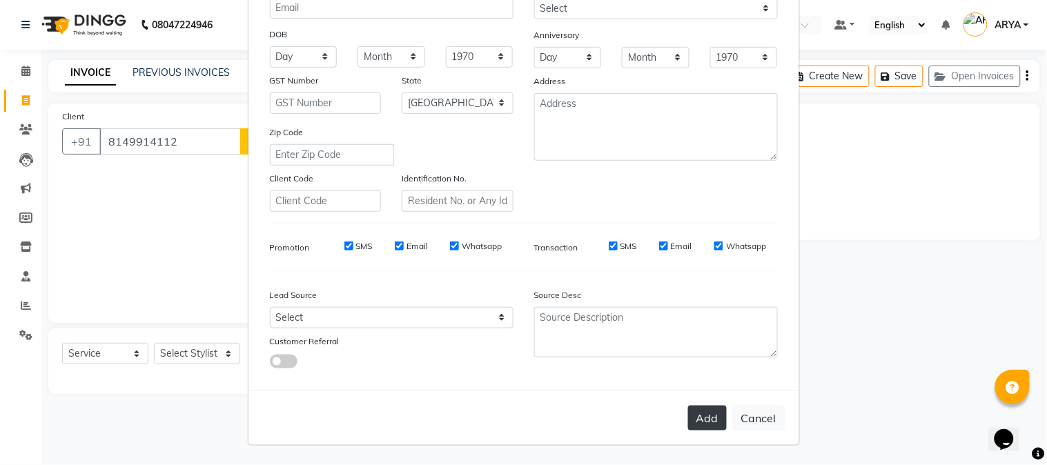
click at [712, 427] on button "Add" at bounding box center [707, 418] width 39 height 25
type input "81******12"
select select
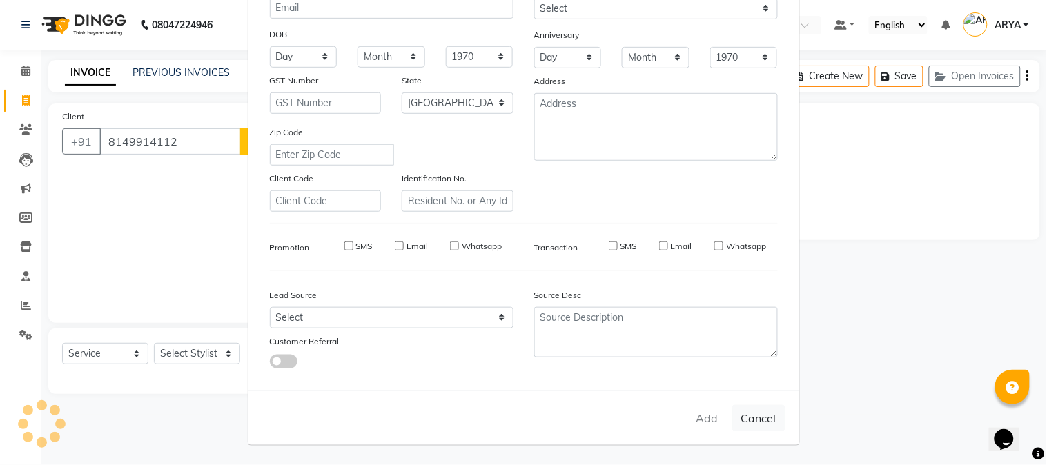
select select "null"
select select
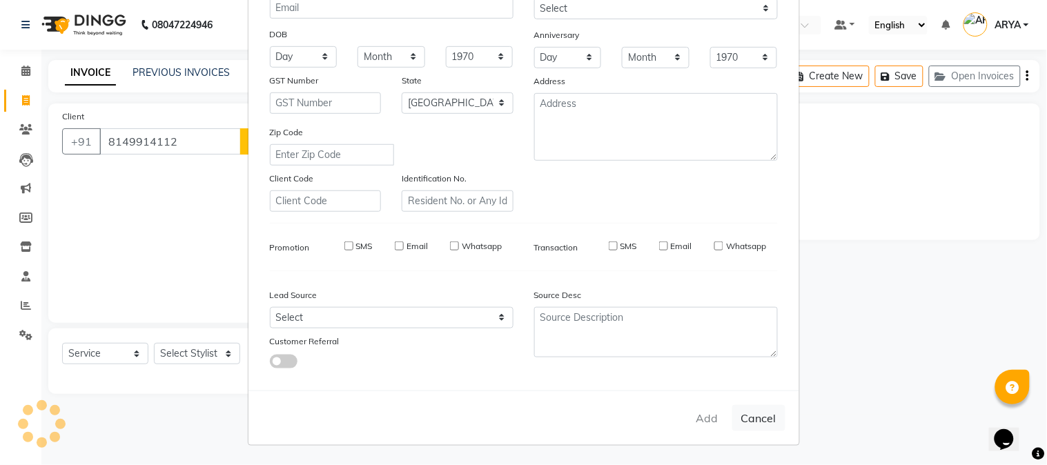
checkbox input "false"
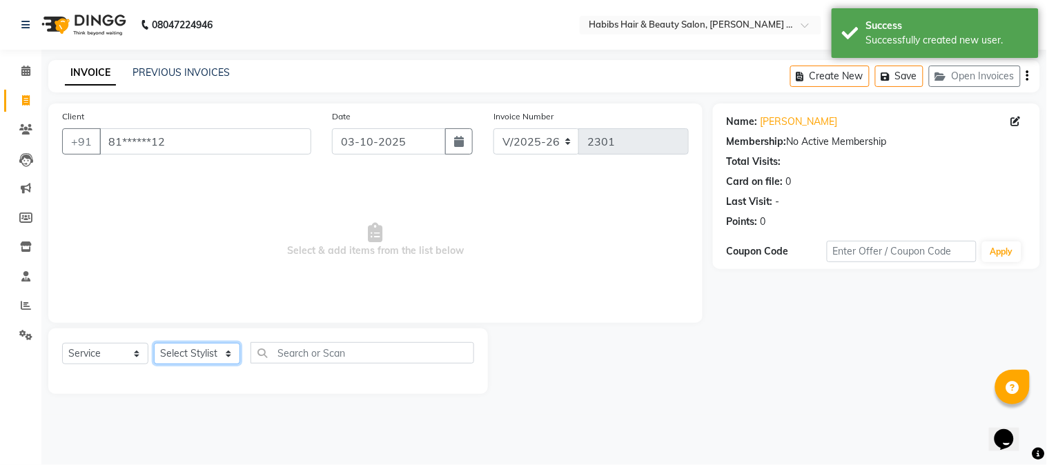
click at [213, 353] on select "Select Stylist Admin [PERSON_NAME] Darshan [PERSON_NAME] [PERSON_NAME] RASHMI […" at bounding box center [197, 353] width 86 height 21
select select "90624"
click at [154, 344] on select "Select Stylist Admin [PERSON_NAME] Darshan [PERSON_NAME] [PERSON_NAME] RASHMI […" at bounding box center [197, 353] width 86 height 21
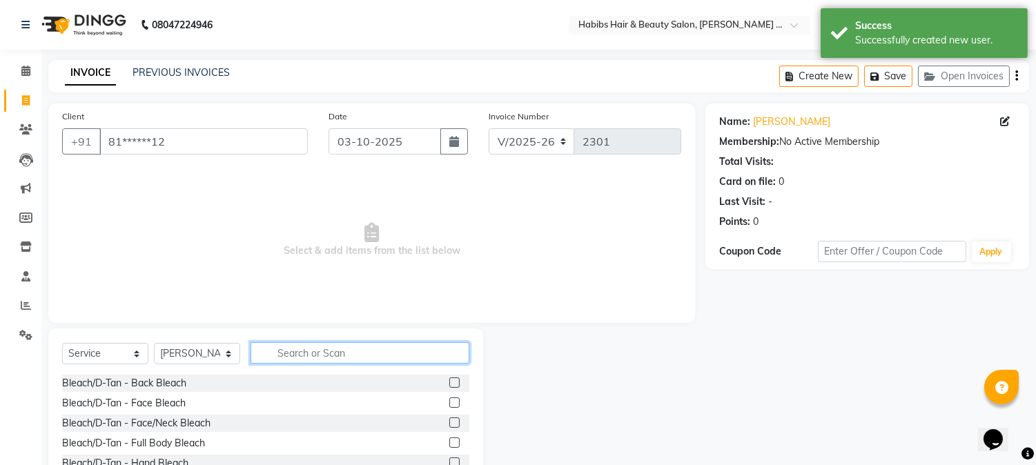
click at [281, 350] on input "text" at bounding box center [360, 352] width 219 height 21
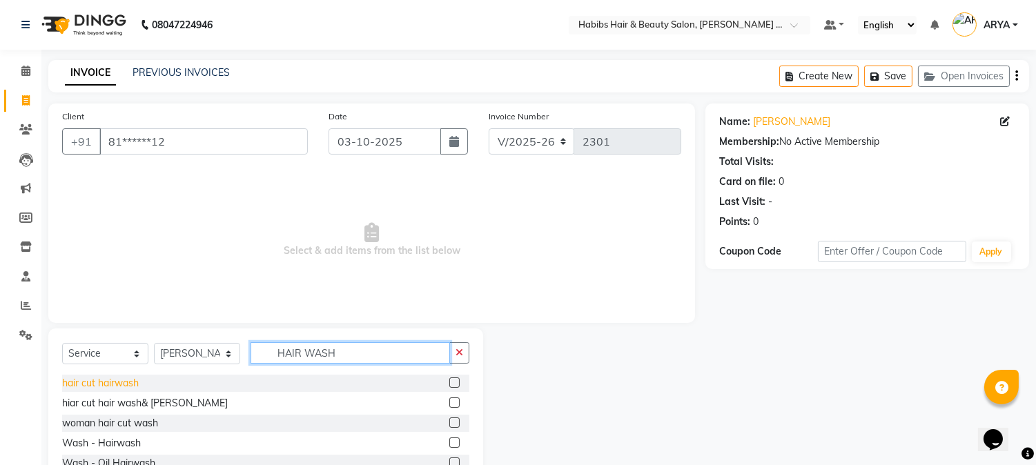
type input "HAIR WASH"
click at [135, 378] on div "hair cut hairwash" at bounding box center [100, 383] width 77 height 14
checkbox input "false"
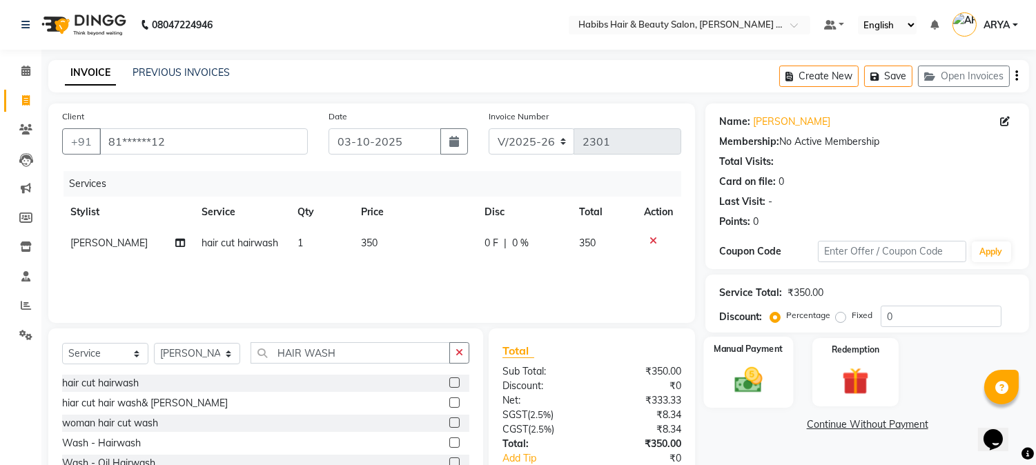
click at [726, 367] on img at bounding box center [749, 381] width 46 height 32
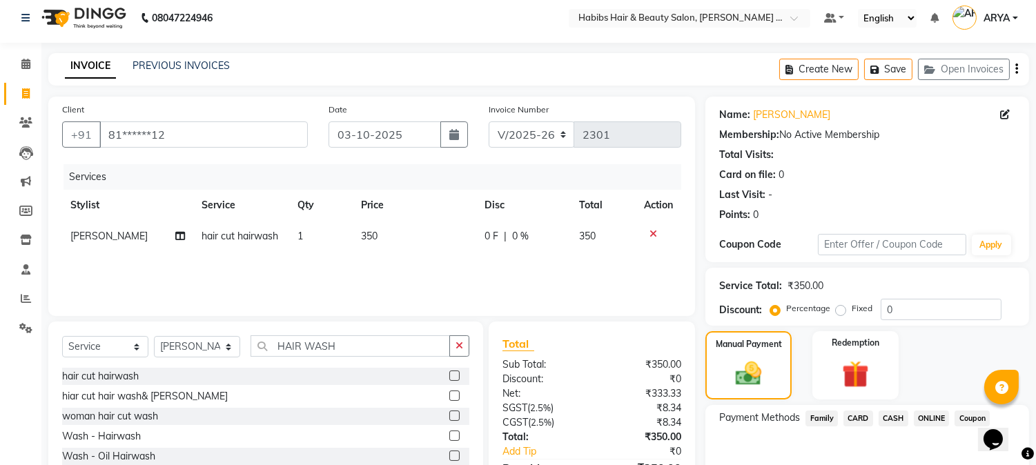
scroll to position [0, 0]
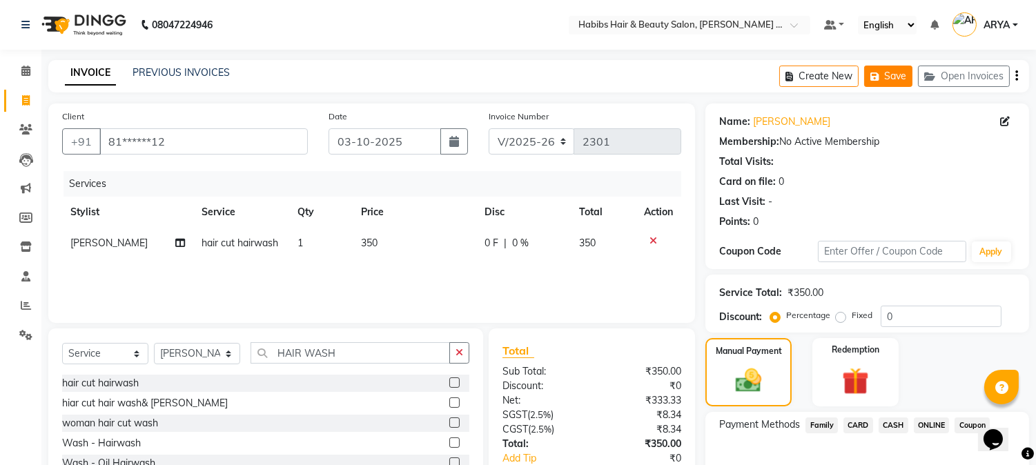
click at [898, 67] on button "Save" at bounding box center [888, 76] width 48 height 21
click at [991, 69] on button "Open Invoices" at bounding box center [964, 76] width 92 height 21
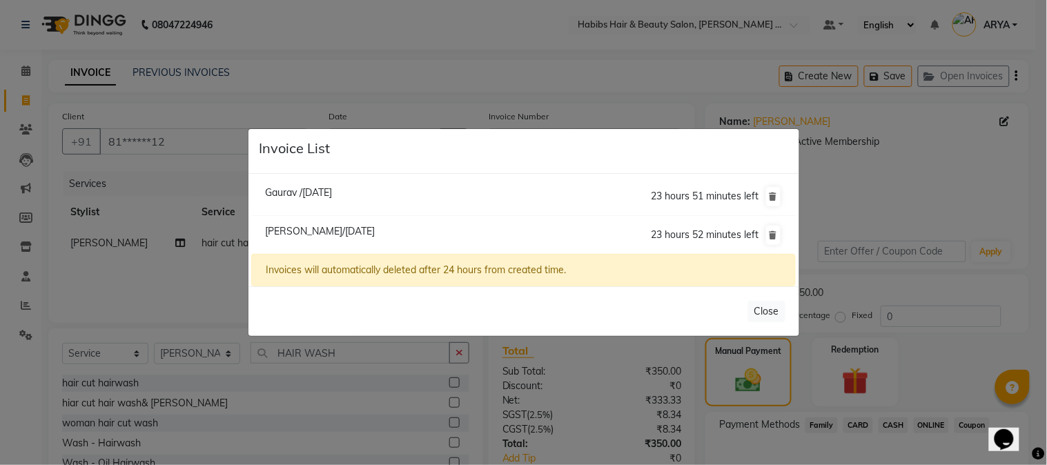
click at [324, 204] on li "Gaurav /[DATE] 23 hours 51 minutes left" at bounding box center [523, 196] width 544 height 39
click at [326, 195] on span "Gaurav /[DATE]" at bounding box center [298, 192] width 67 height 12
type input "98******55"
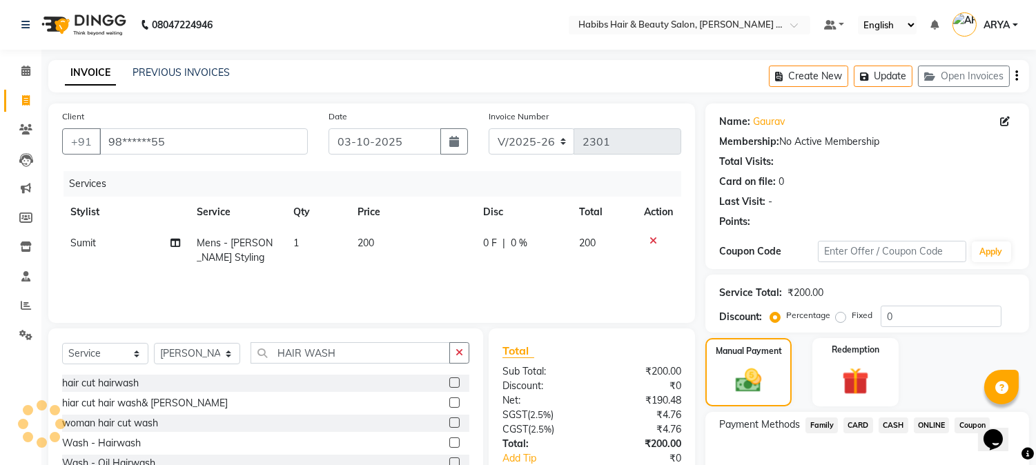
select select
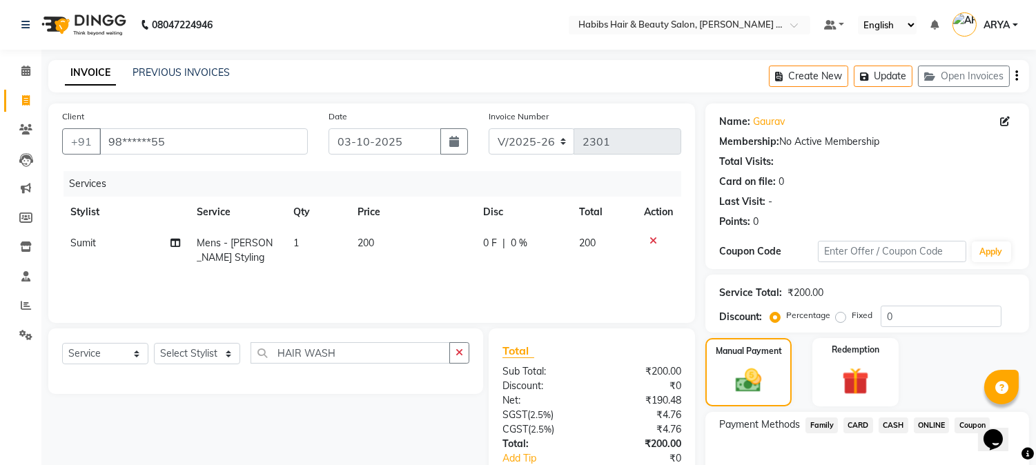
click at [652, 238] on icon at bounding box center [654, 241] width 8 height 10
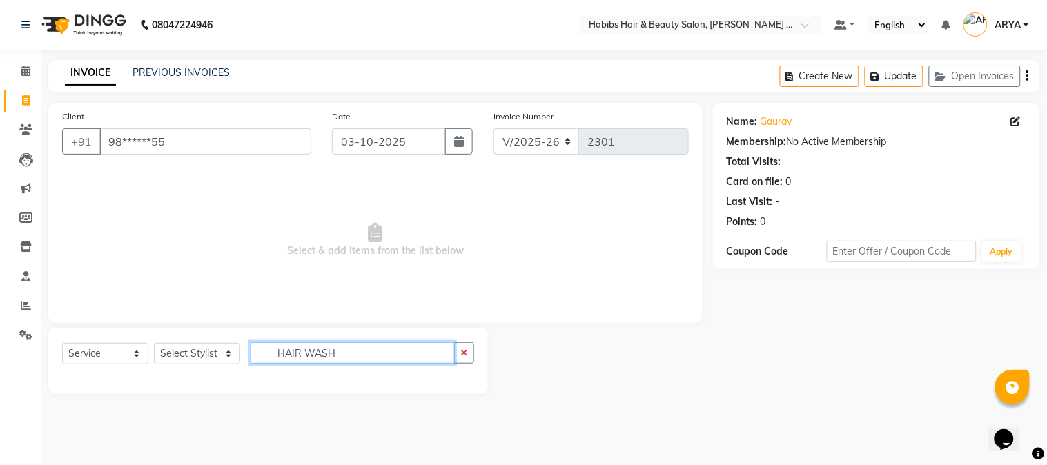
click at [357, 346] on input "HAIR WASH" at bounding box center [353, 352] width 204 height 21
type input "H"
type input "[DEMOGRAPHIC_DATA] cut"
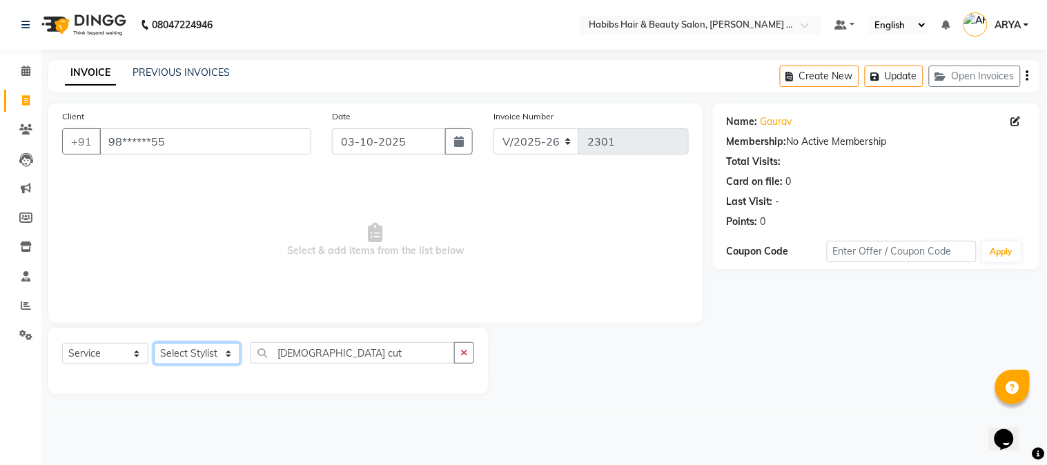
click at [205, 357] on select "Select Stylist Admin [PERSON_NAME] Darshan [PERSON_NAME] [PERSON_NAME] RASHMI […" at bounding box center [197, 353] width 86 height 21
select select "90626"
click at [154, 344] on select "Select Stylist Admin [PERSON_NAME] Darshan [PERSON_NAME] [PERSON_NAME] RASHMI […" at bounding box center [197, 353] width 86 height 21
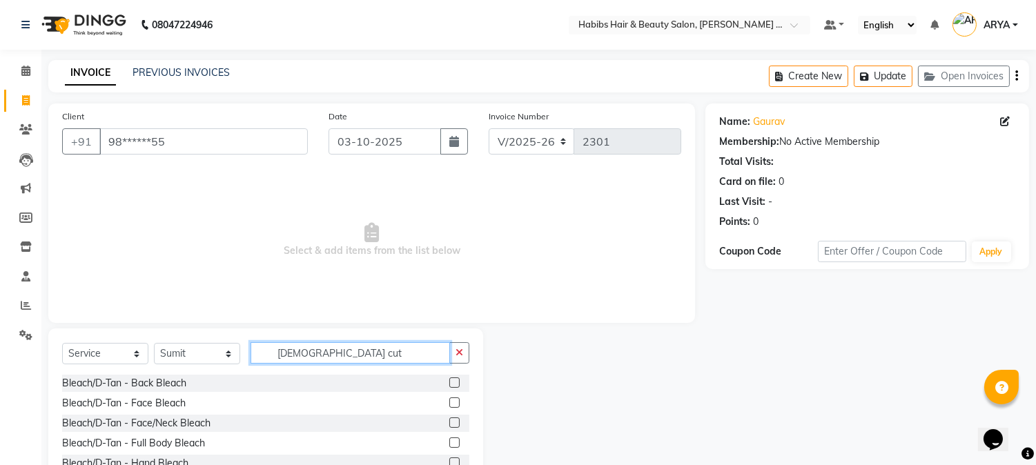
click at [322, 356] on input "[DEMOGRAPHIC_DATA] cut" at bounding box center [351, 352] width 200 height 21
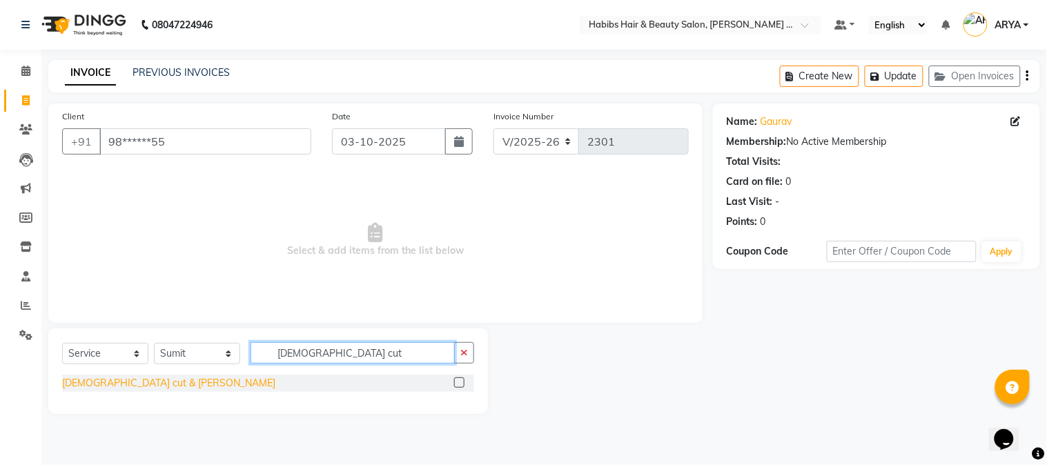
type input "[DEMOGRAPHIC_DATA] cut"
click at [120, 378] on div "[DEMOGRAPHIC_DATA] cut & [PERSON_NAME]" at bounding box center [168, 383] width 213 height 14
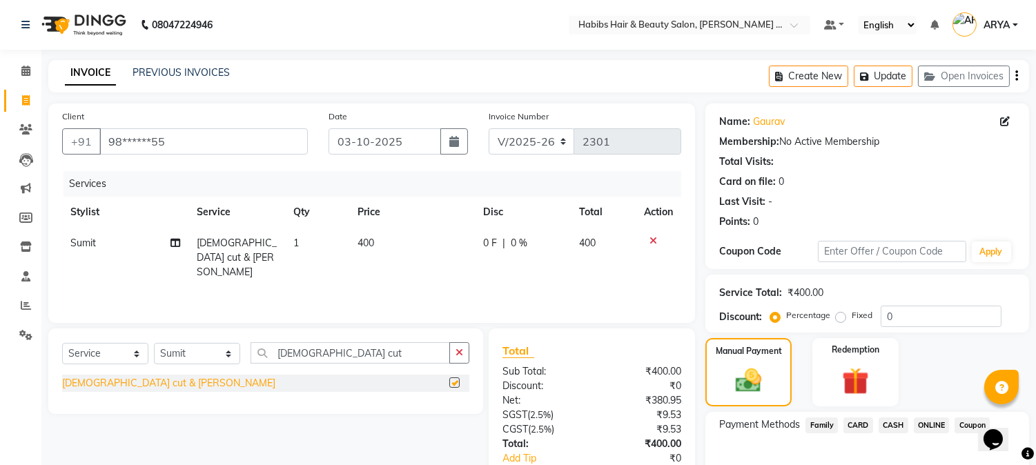
checkbox input "false"
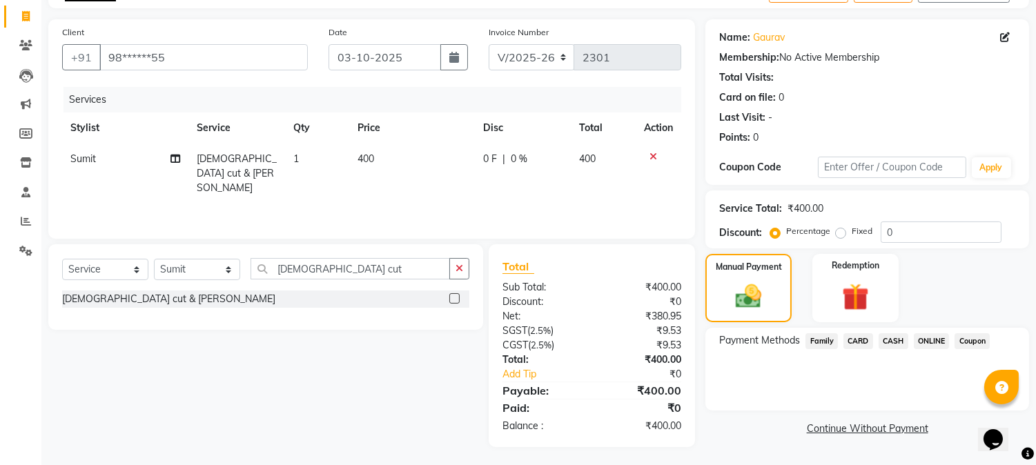
scroll to position [86, 0]
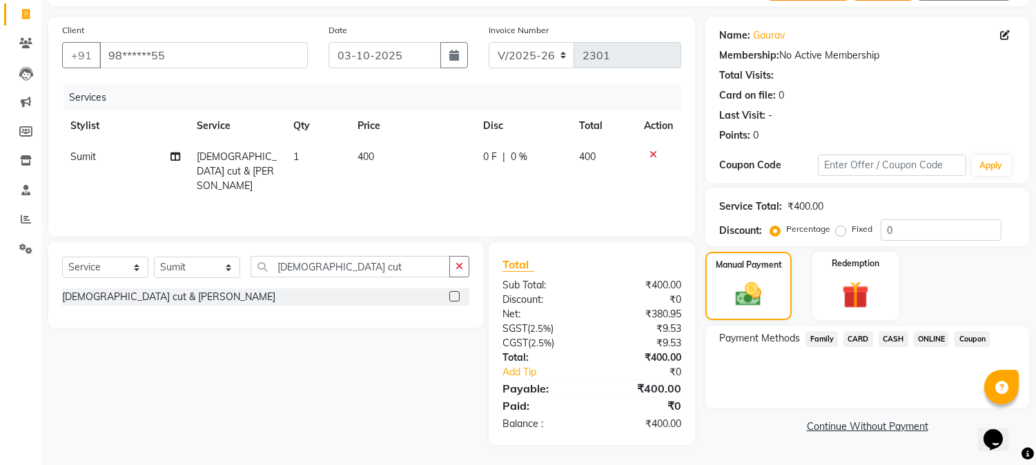
click at [934, 337] on span "ONLINE" at bounding box center [932, 339] width 36 height 16
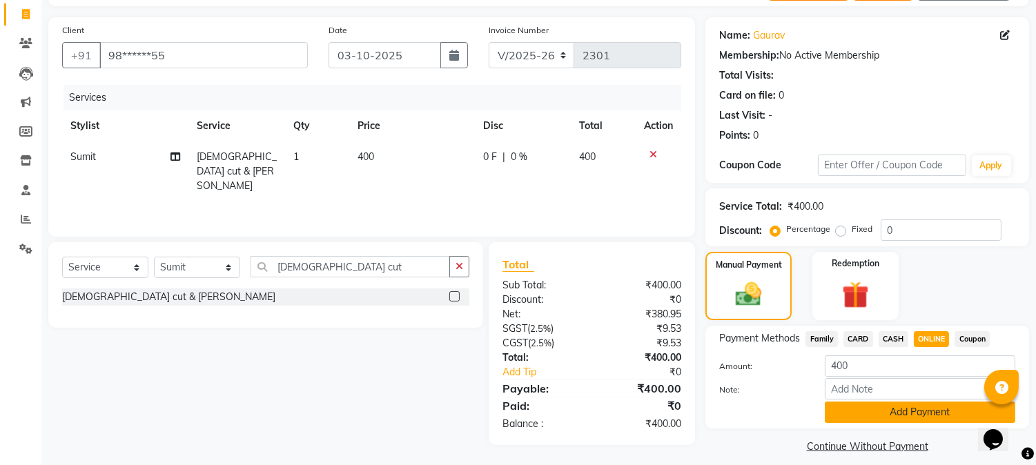
click at [920, 407] on button "Add Payment" at bounding box center [920, 412] width 191 height 21
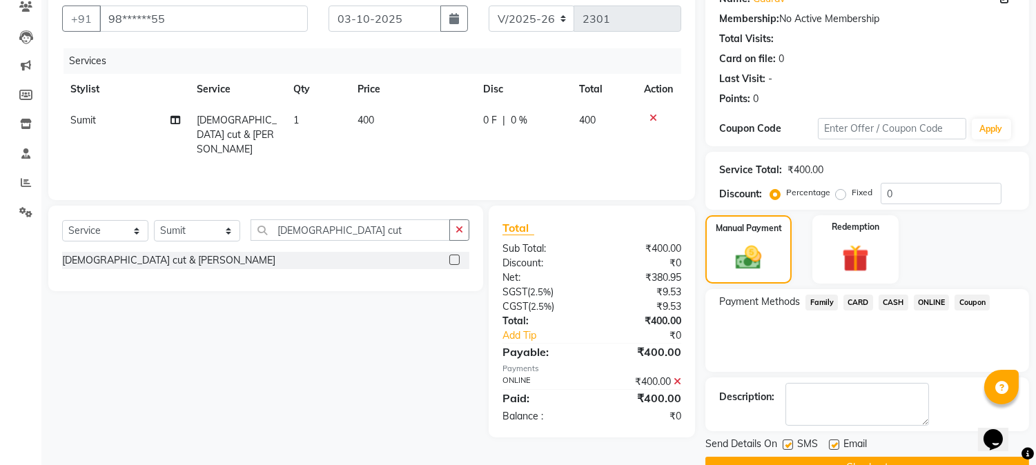
scroll to position [155, 0]
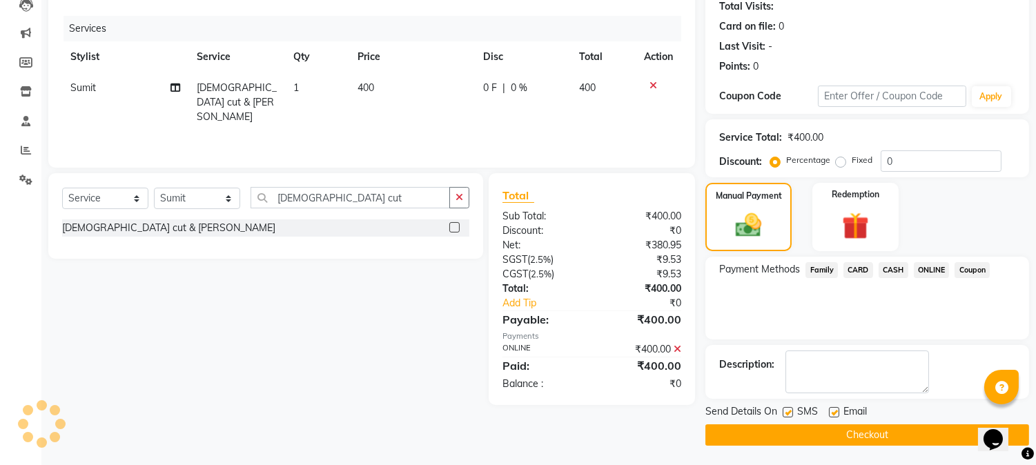
click at [893, 431] on button "Checkout" at bounding box center [868, 435] width 324 height 21
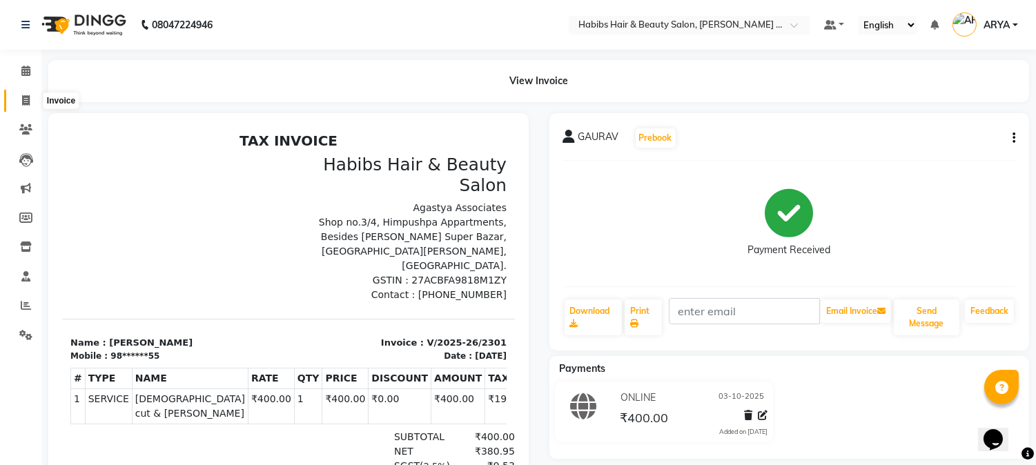
click at [22, 99] on icon at bounding box center [26, 100] width 8 height 10
select select "service"
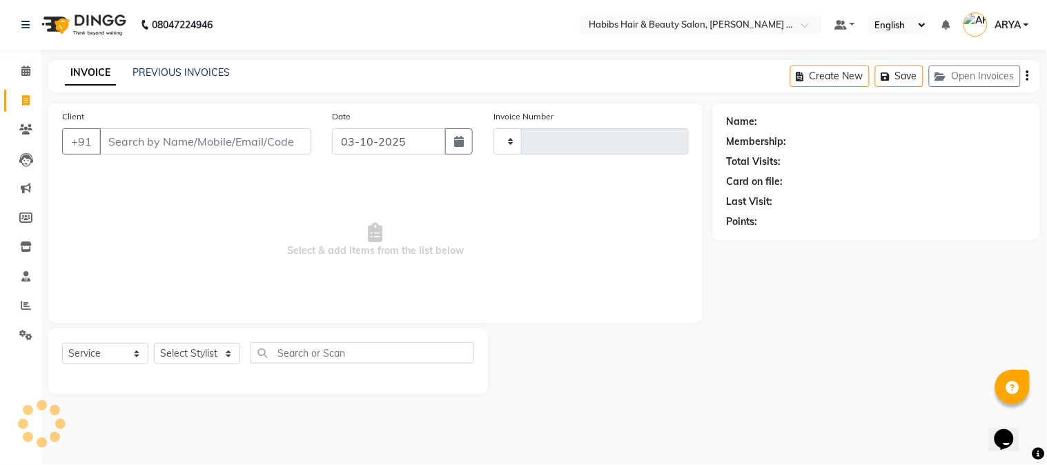
type input "2302"
select select "5039"
